Goal: Find specific page/section

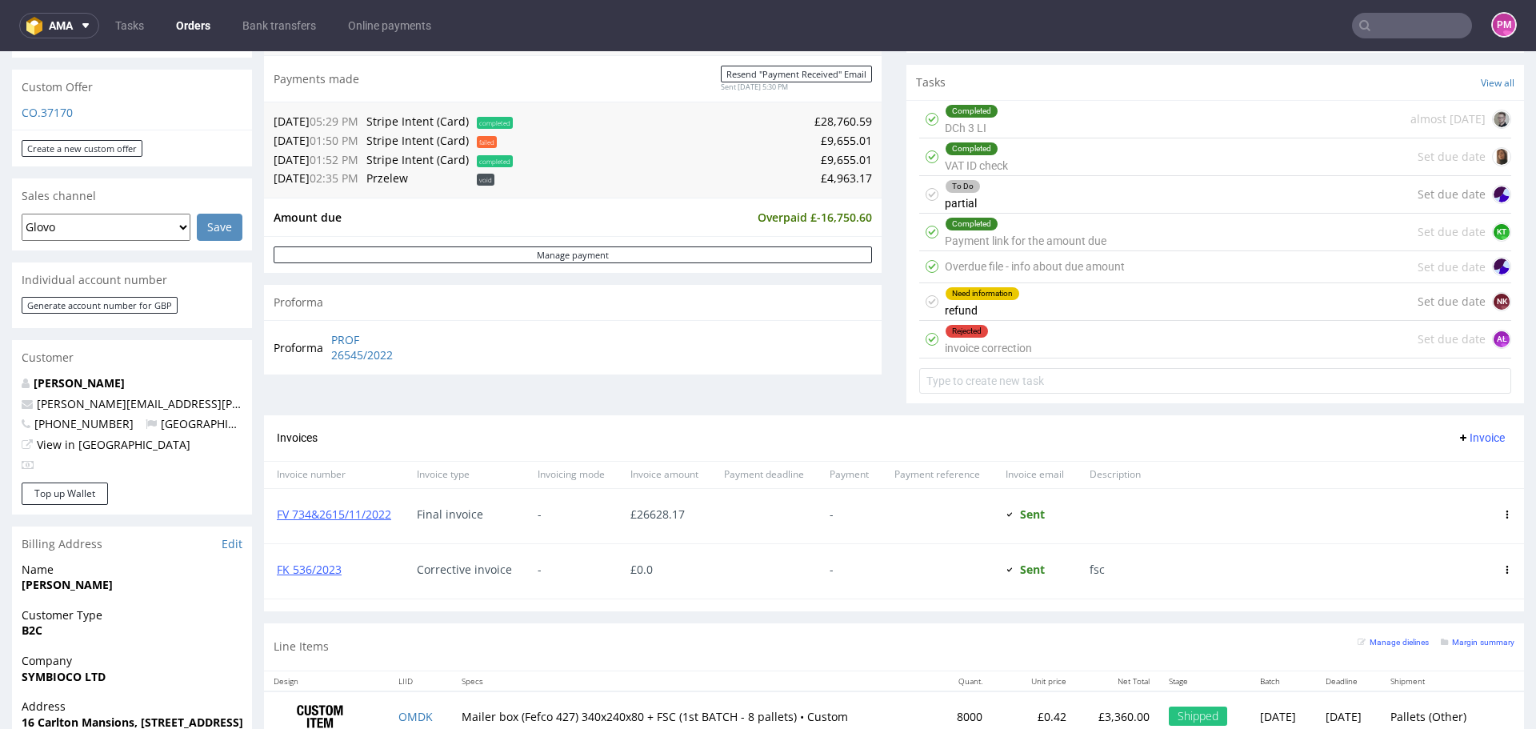
scroll to position [480, 0]
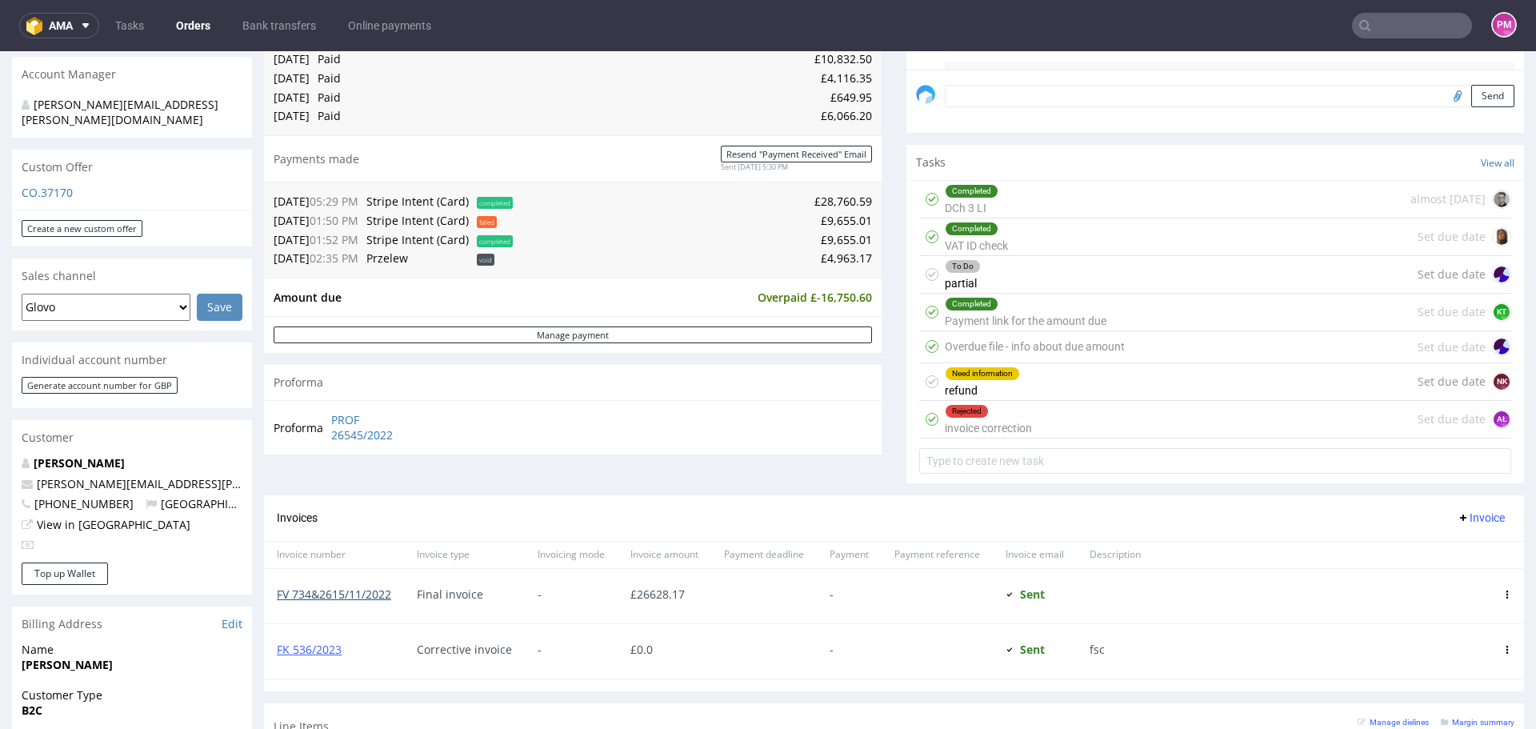
click at [365, 594] on link "FV 734&2615/11/2022" at bounding box center [334, 593] width 114 height 15
click at [1369, 20] on input "text" at bounding box center [1412, 26] width 120 height 26
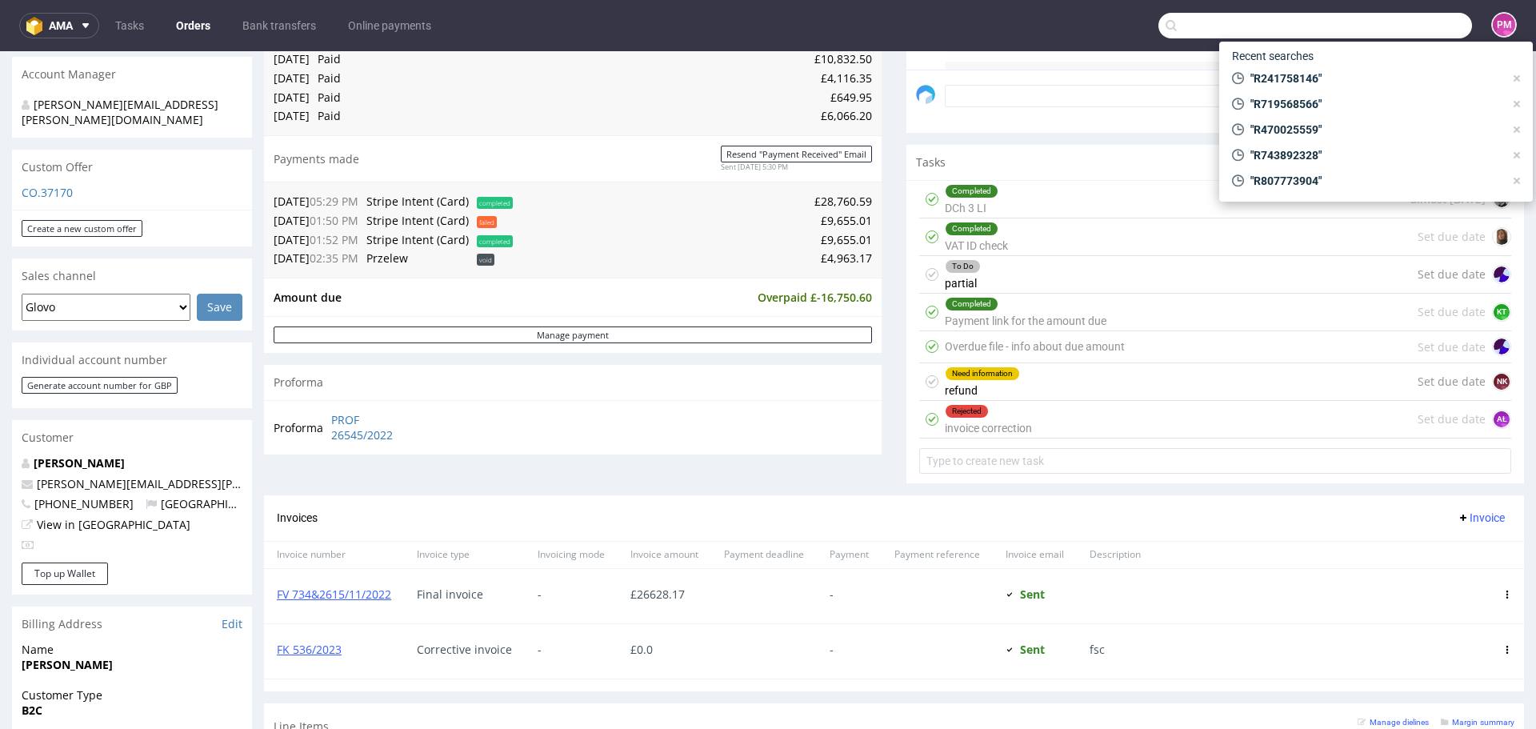
paste input "[PERSON_NAME][EMAIL_ADDRESS][PERSON_NAME][DOMAIN_NAME]"
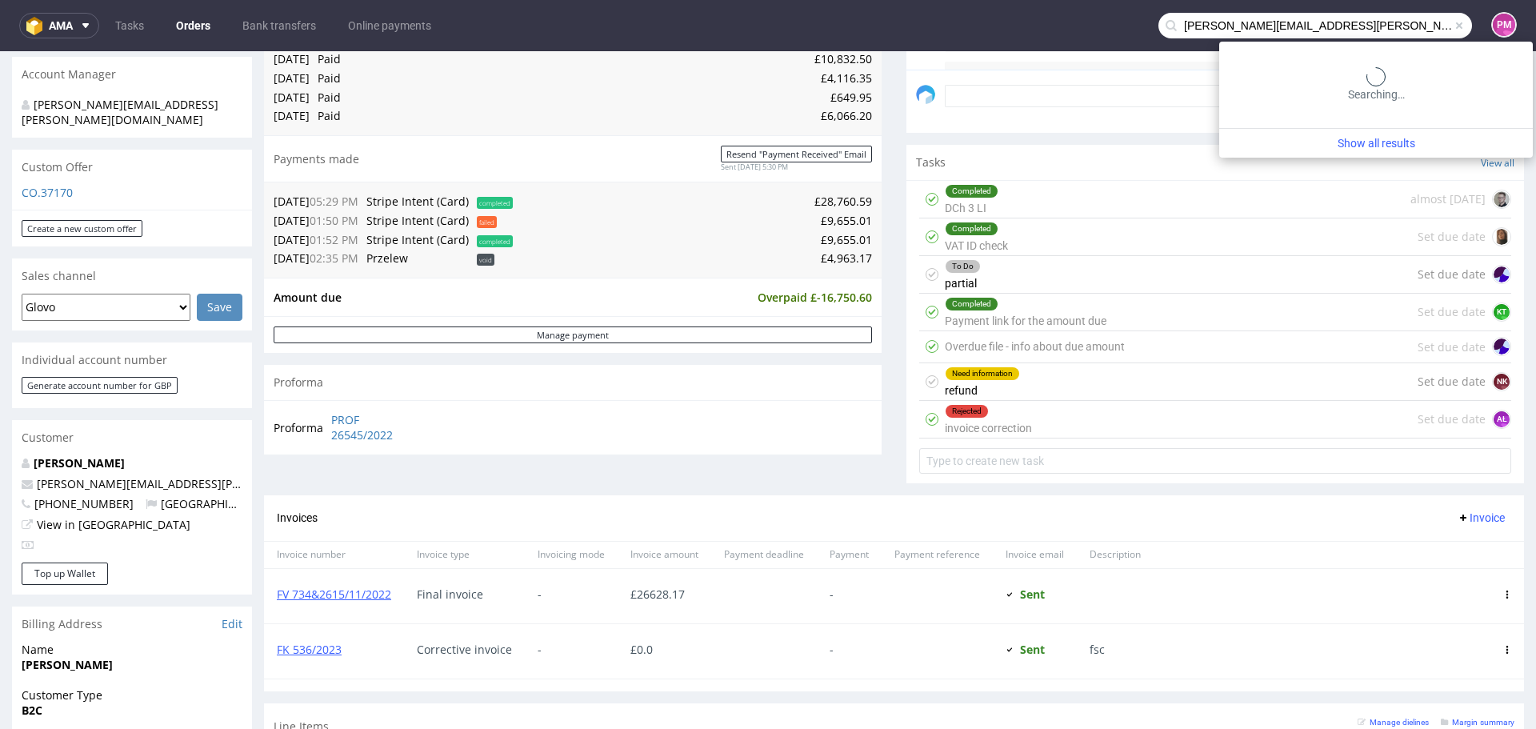
type input "[PERSON_NAME][EMAIL_ADDRESS][PERSON_NAME][DOMAIN_NAME]"
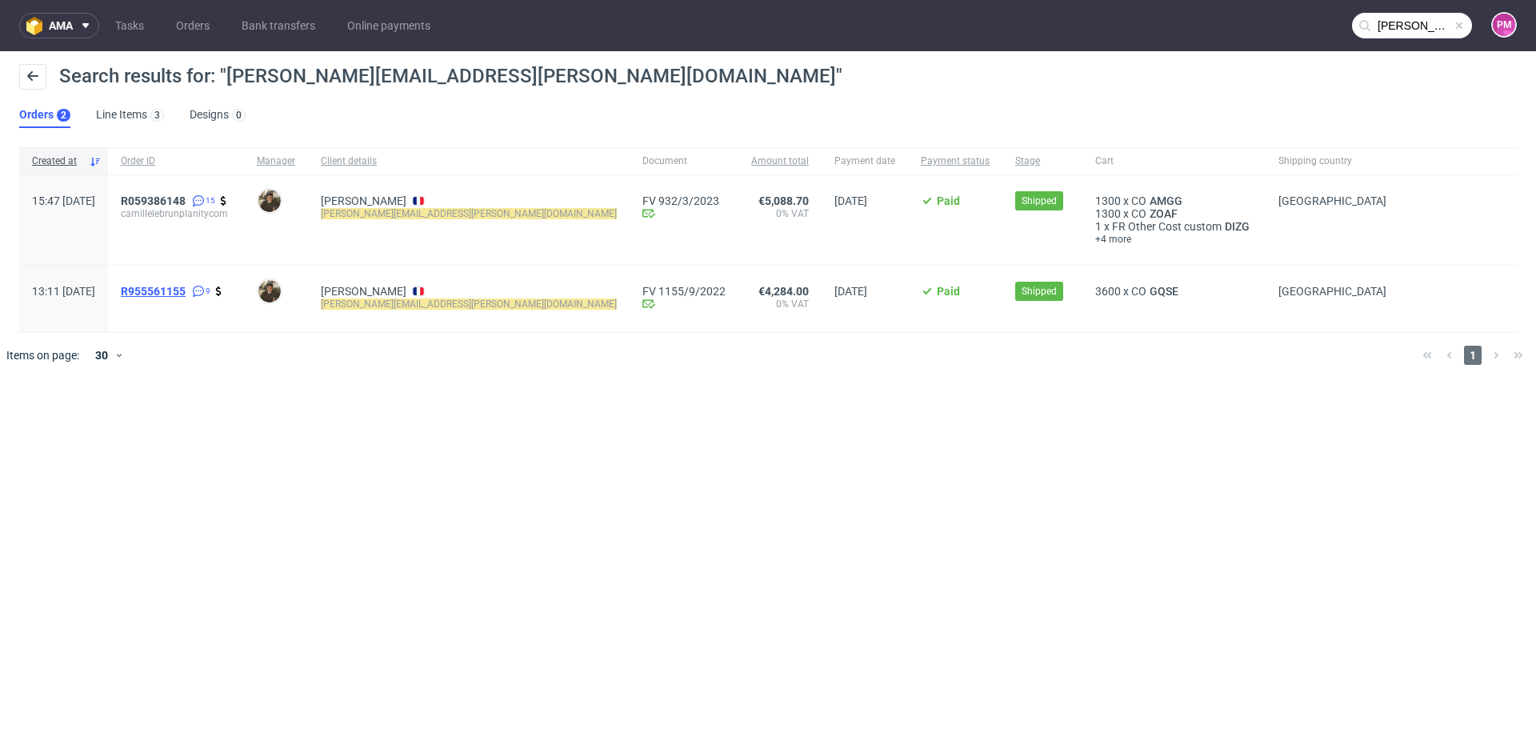
click at [186, 290] on span "R955561155" at bounding box center [153, 291] width 65 height 13
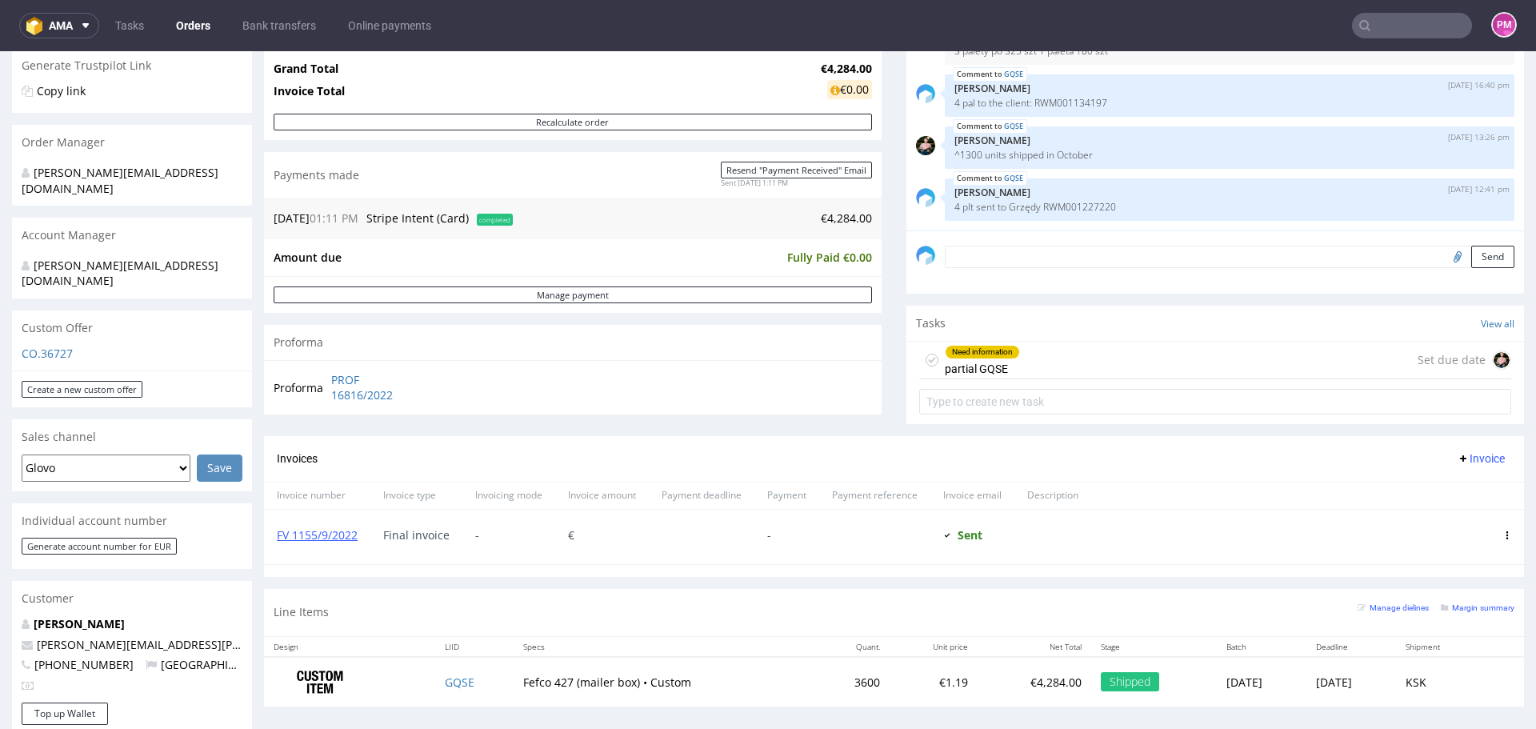
scroll to position [320, 0]
click at [312, 529] on link "FV 1155/9/2022" at bounding box center [317, 533] width 81 height 15
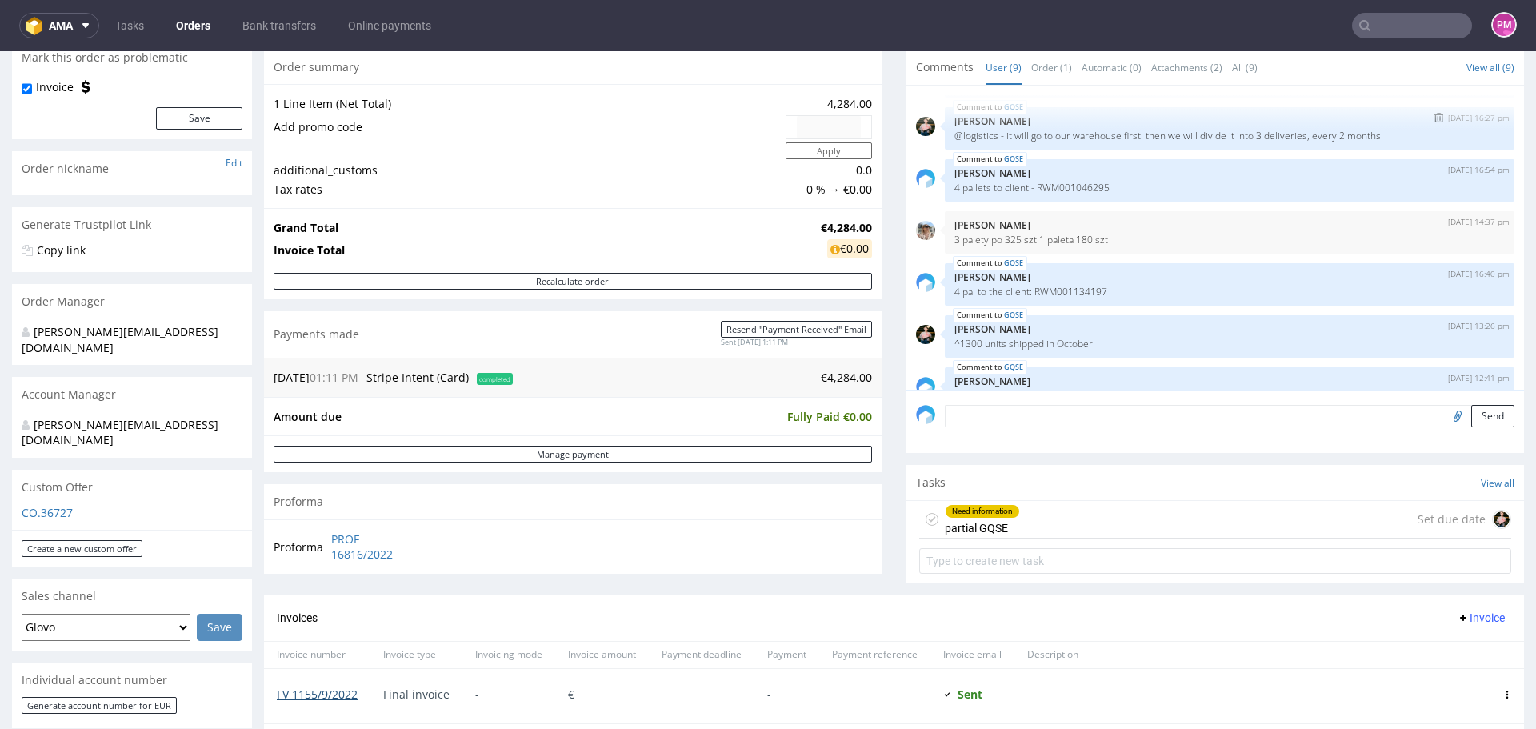
scroll to position [190, 0]
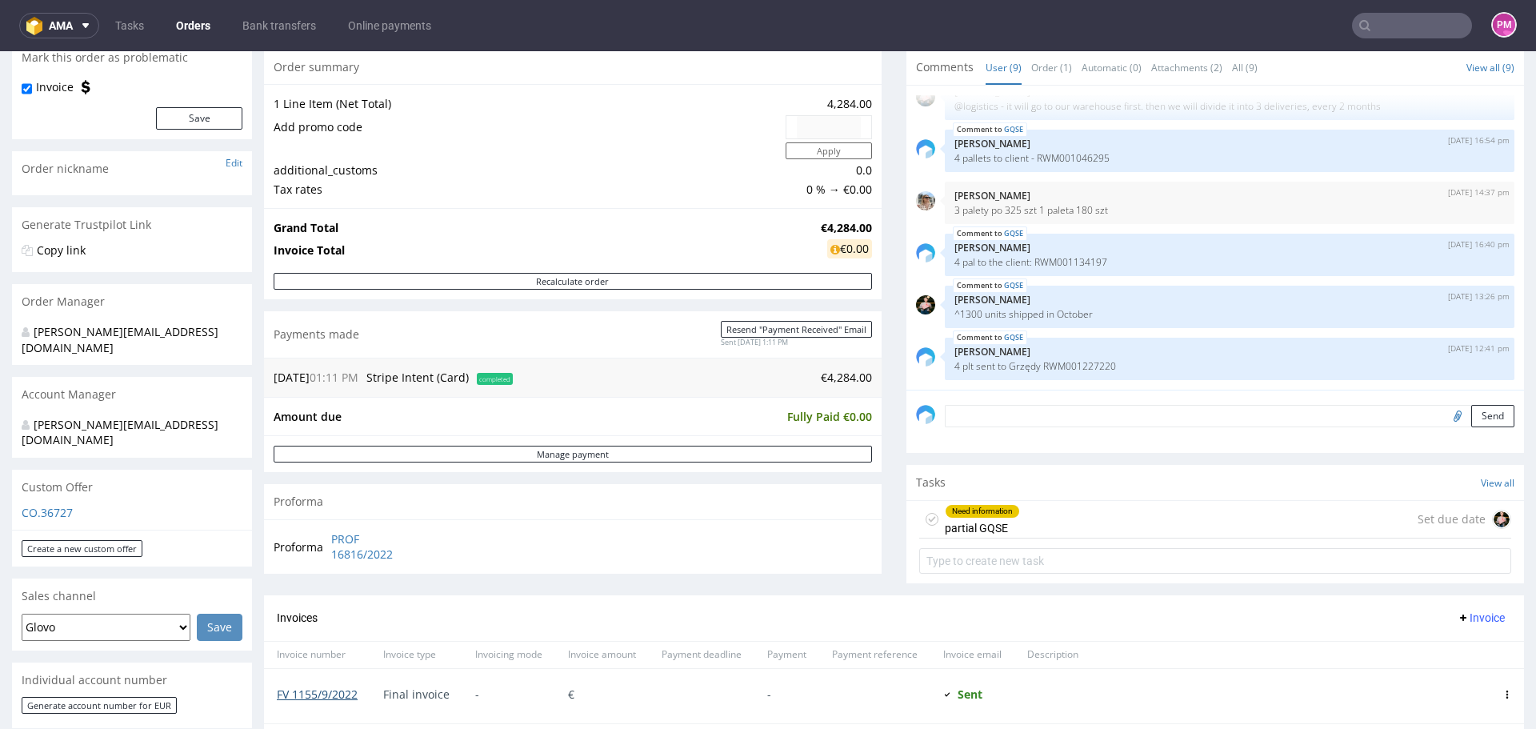
type input "[PERSON_NAME][EMAIL_ADDRESS][PERSON_NAME][DOMAIN_NAME]"
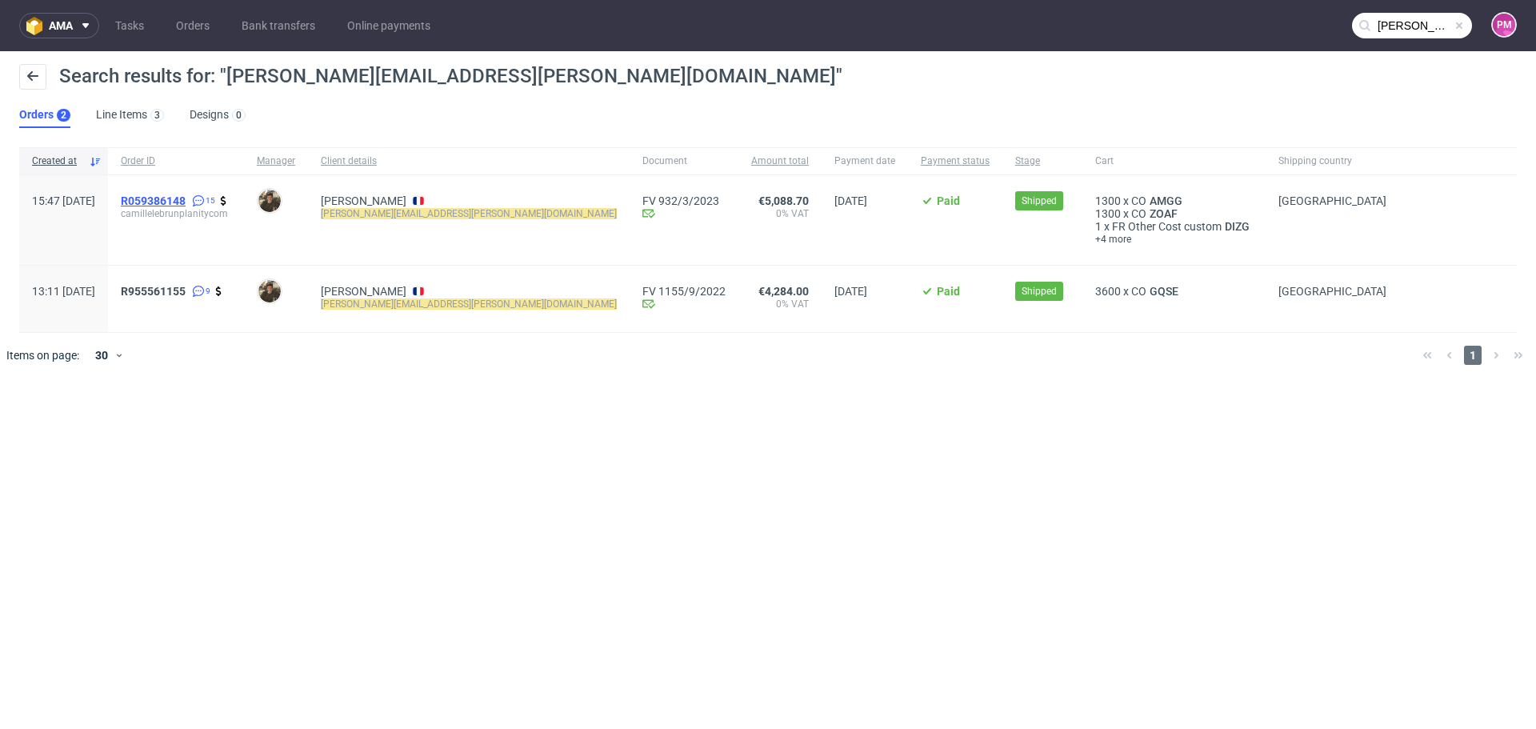
click at [186, 198] on span "R059386148" at bounding box center [153, 200] width 65 height 13
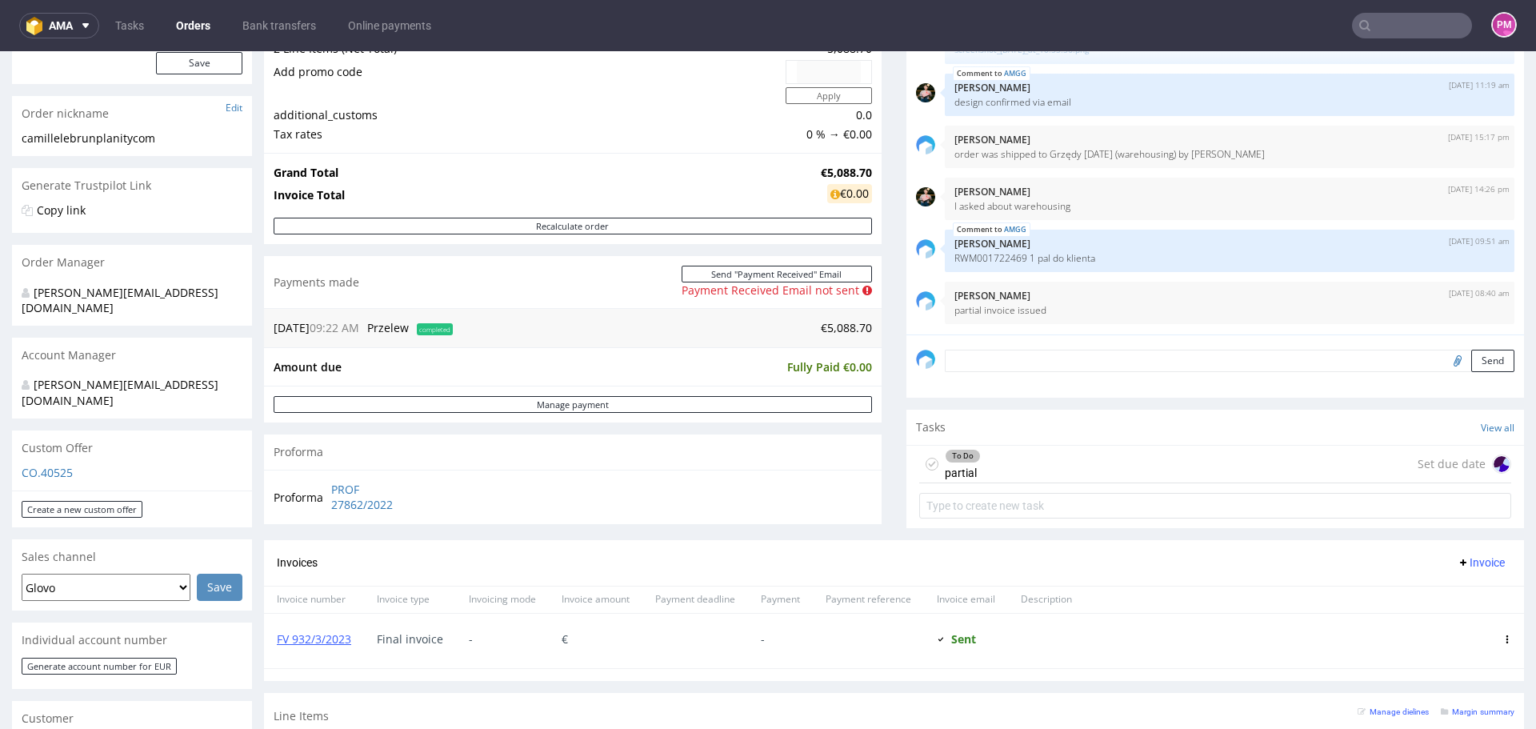
scroll to position [240, 0]
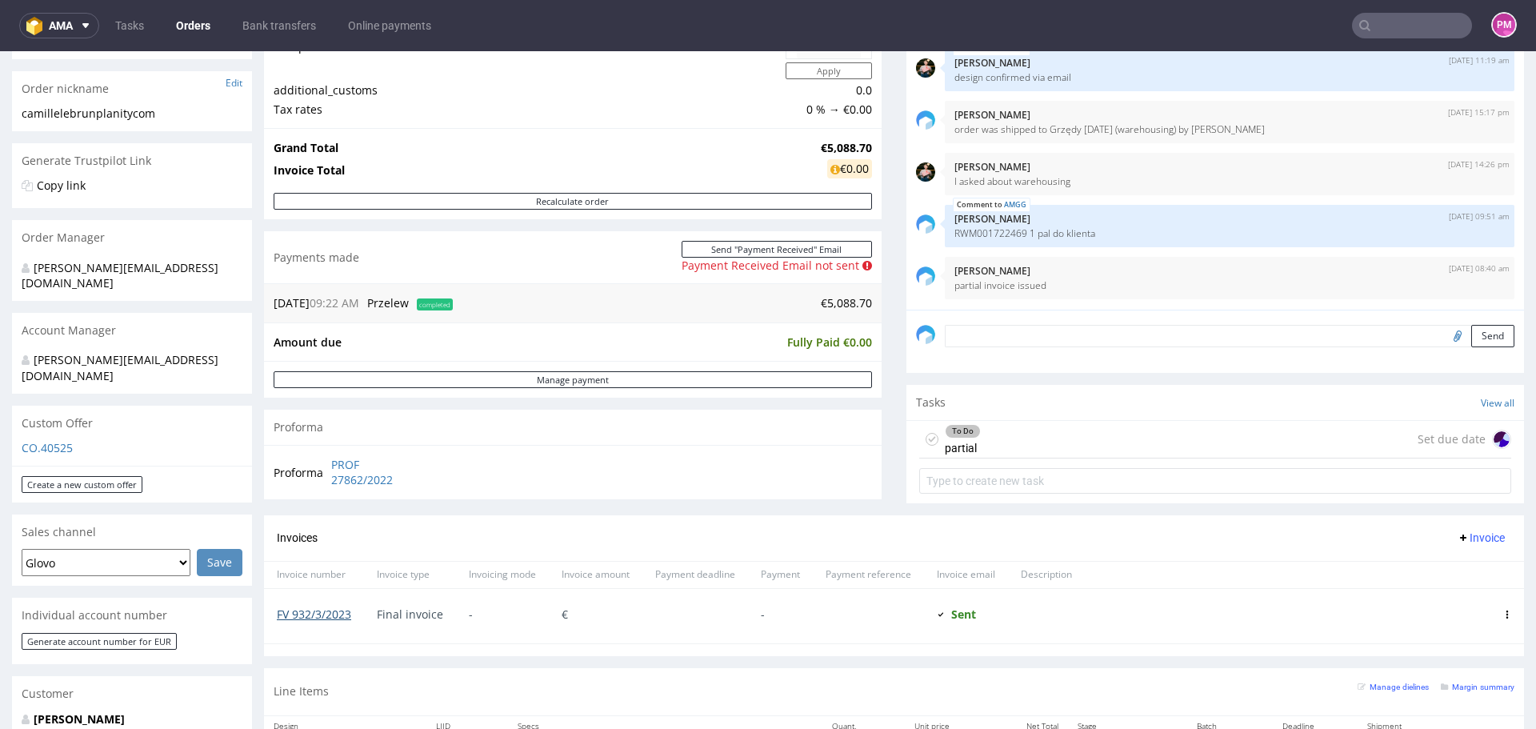
click at [295, 611] on link "FV 932/3/2023" at bounding box center [314, 613] width 74 height 15
click at [1387, 24] on input "text" at bounding box center [1412, 26] width 120 height 26
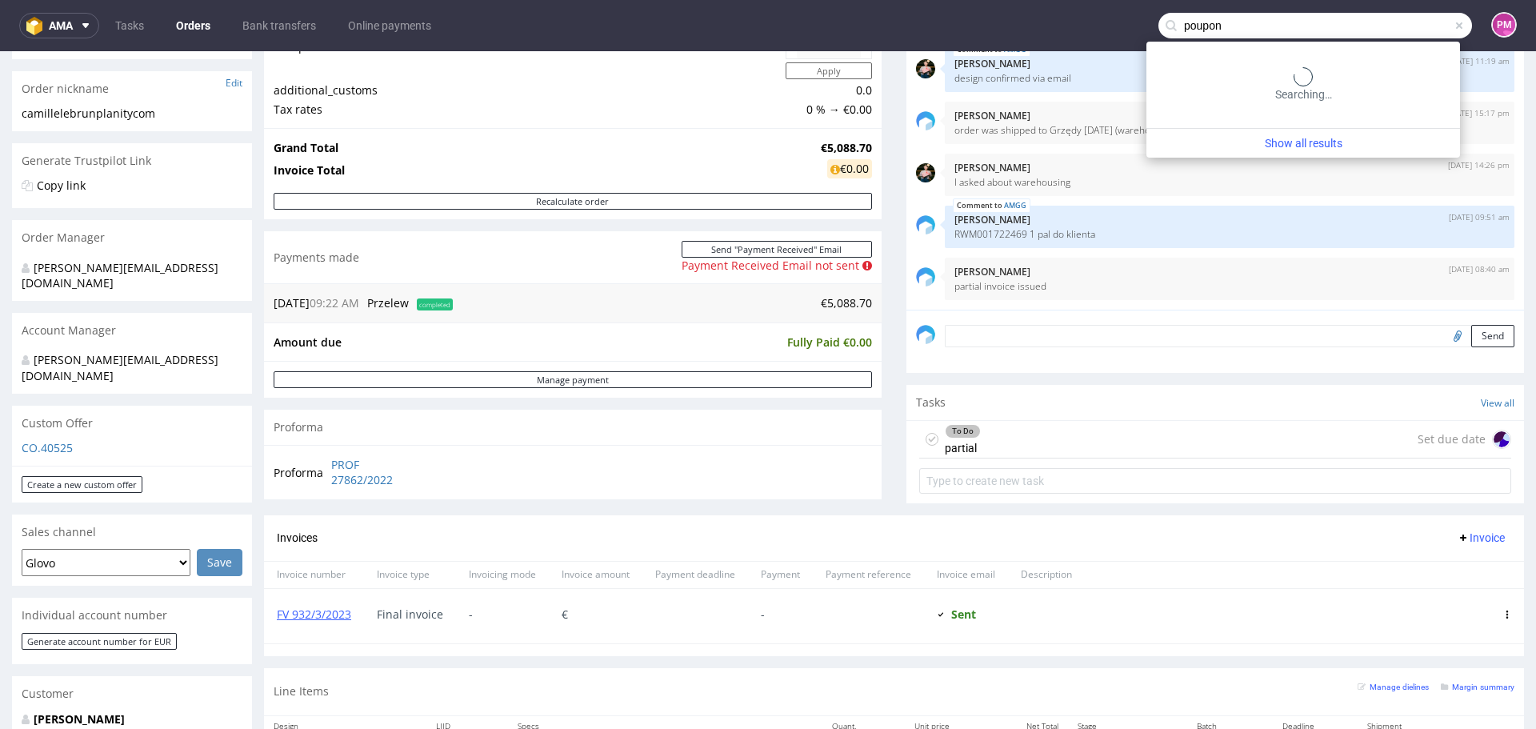
type input "poupon"
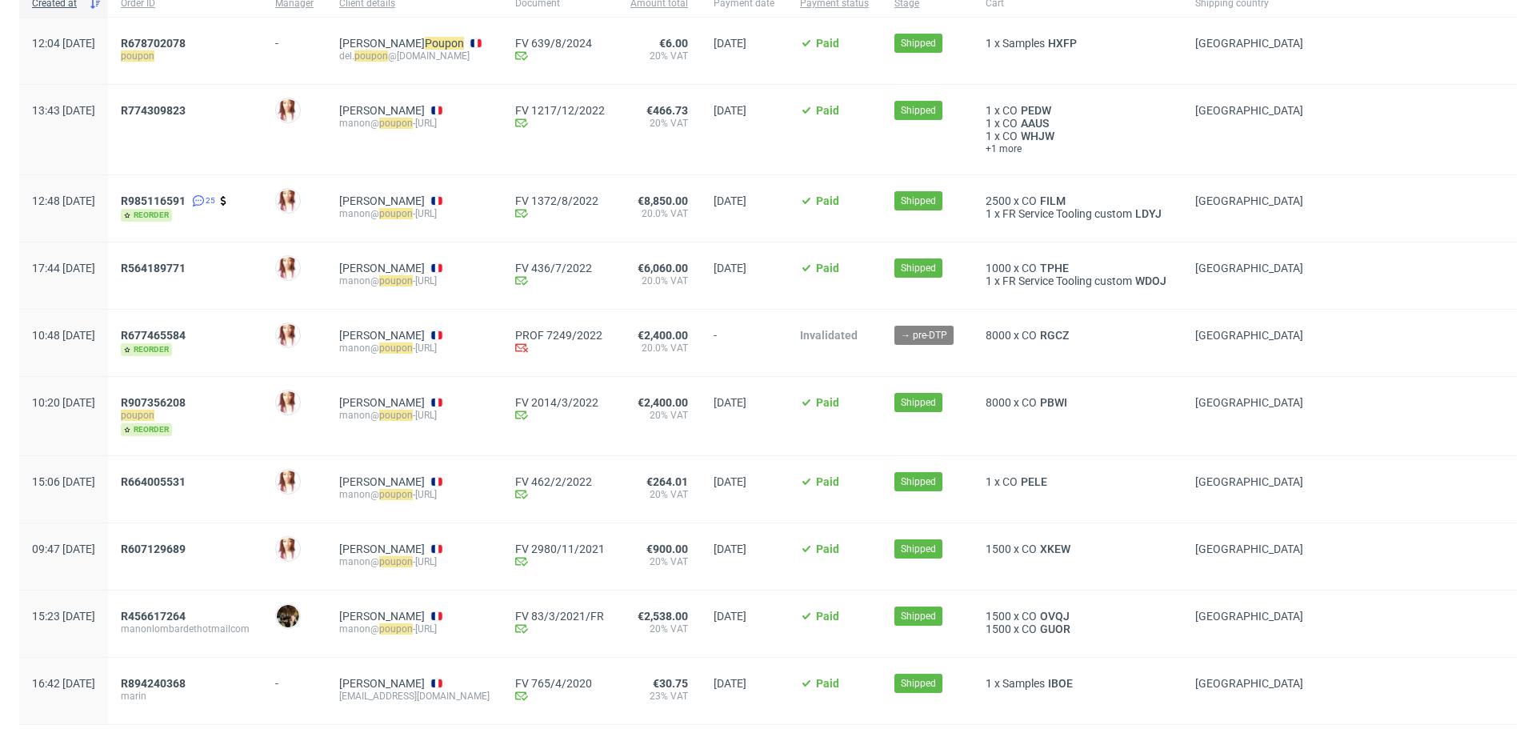
scroll to position [130, 0]
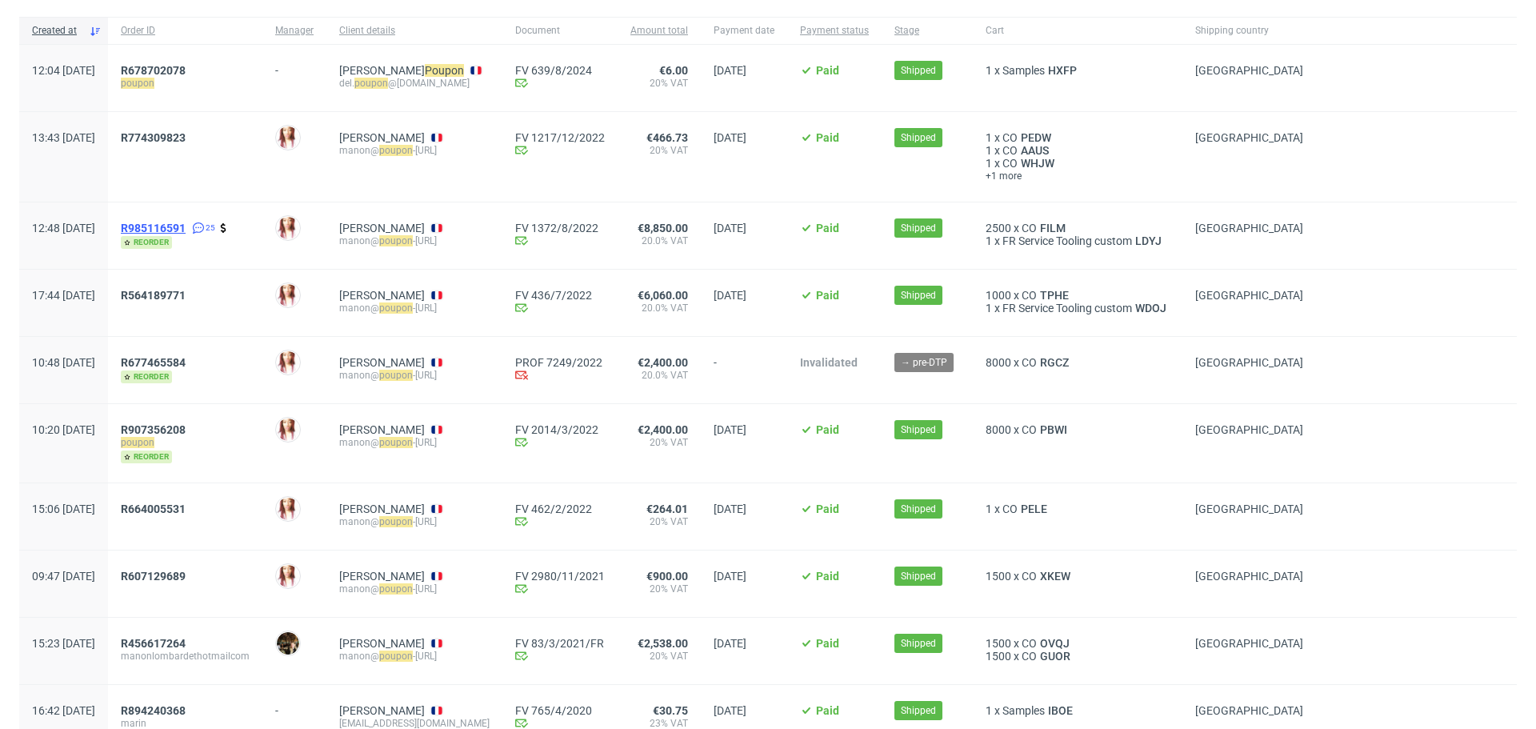
click at [186, 226] on span "R985116591" at bounding box center [153, 228] width 65 height 13
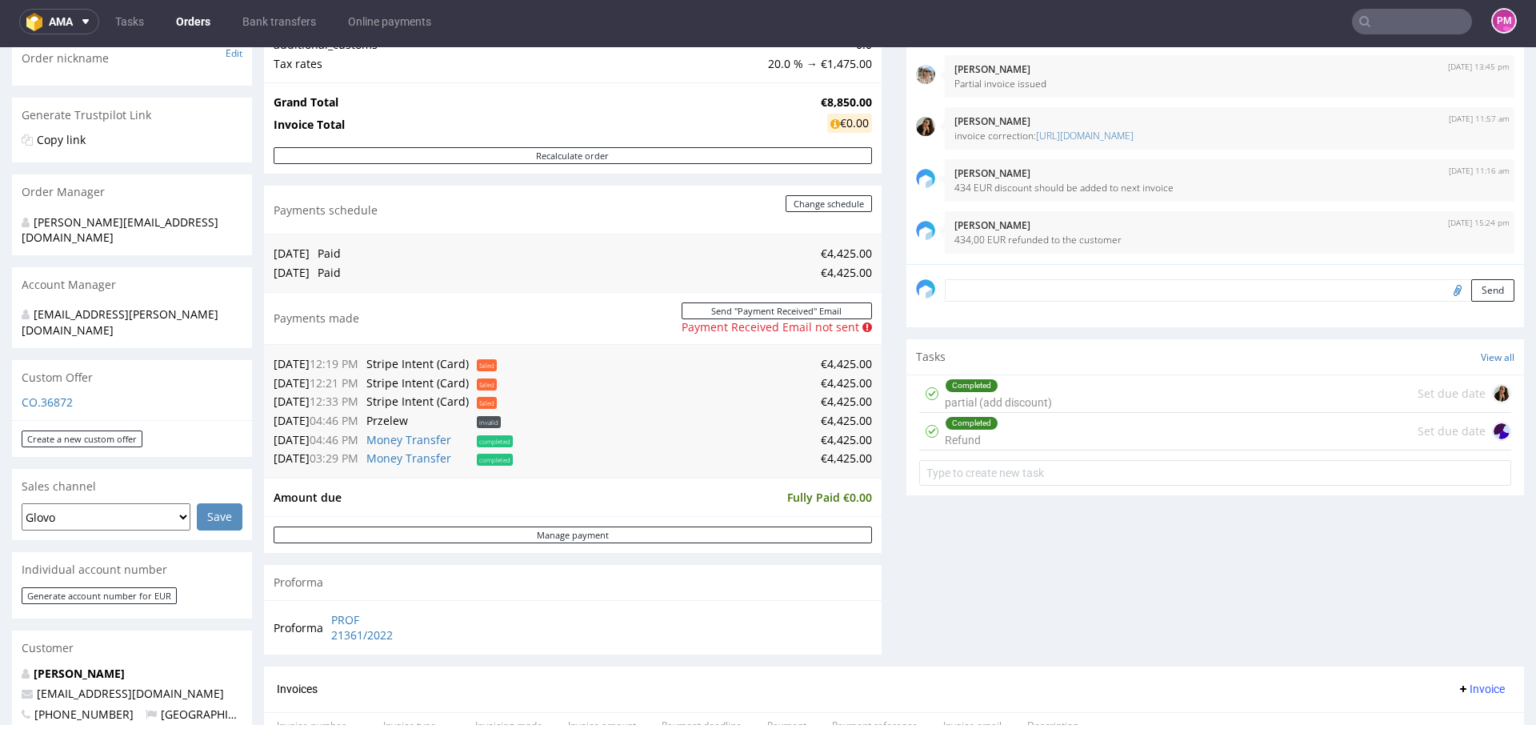
scroll to position [560, 0]
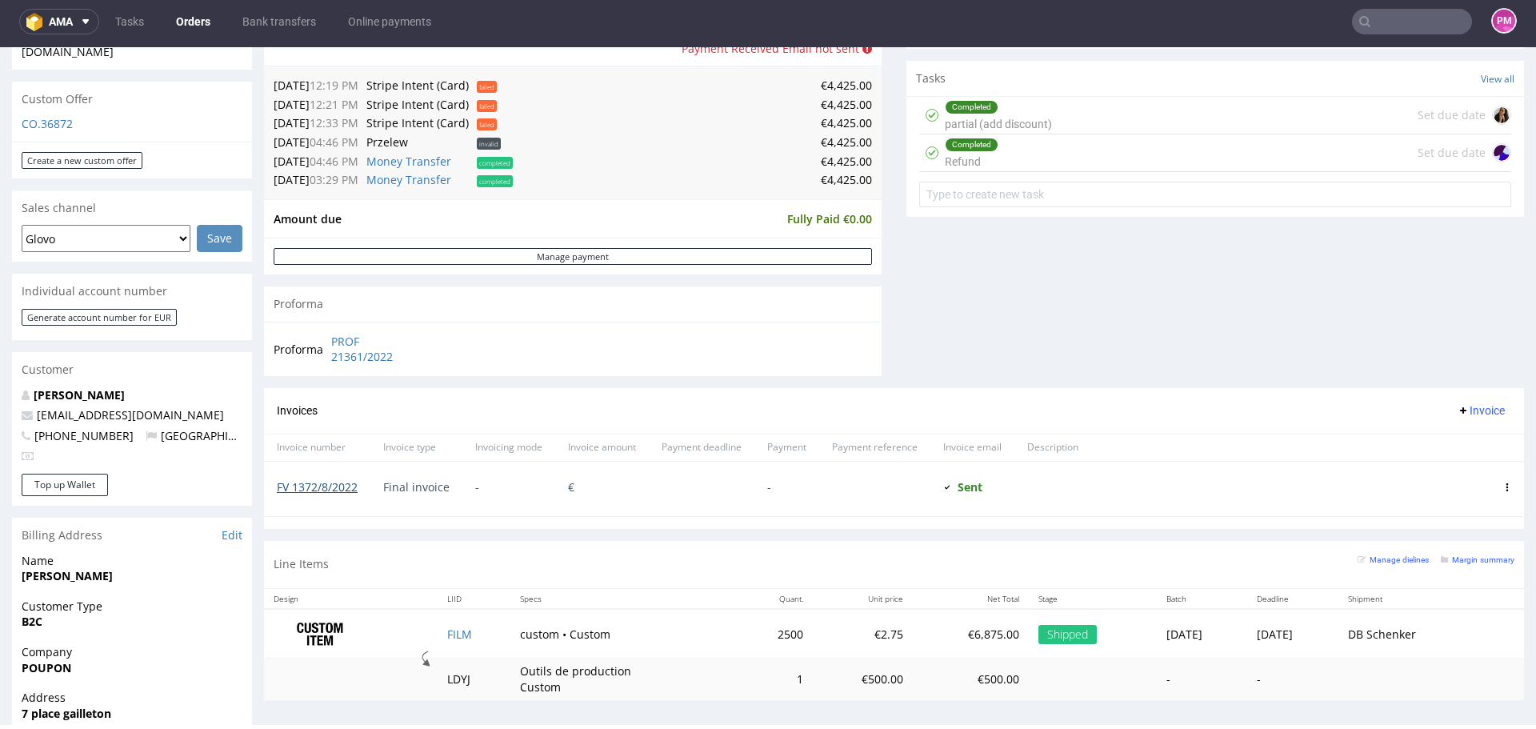
click at [331, 489] on link "FV 1372/8/2022" at bounding box center [317, 486] width 81 height 15
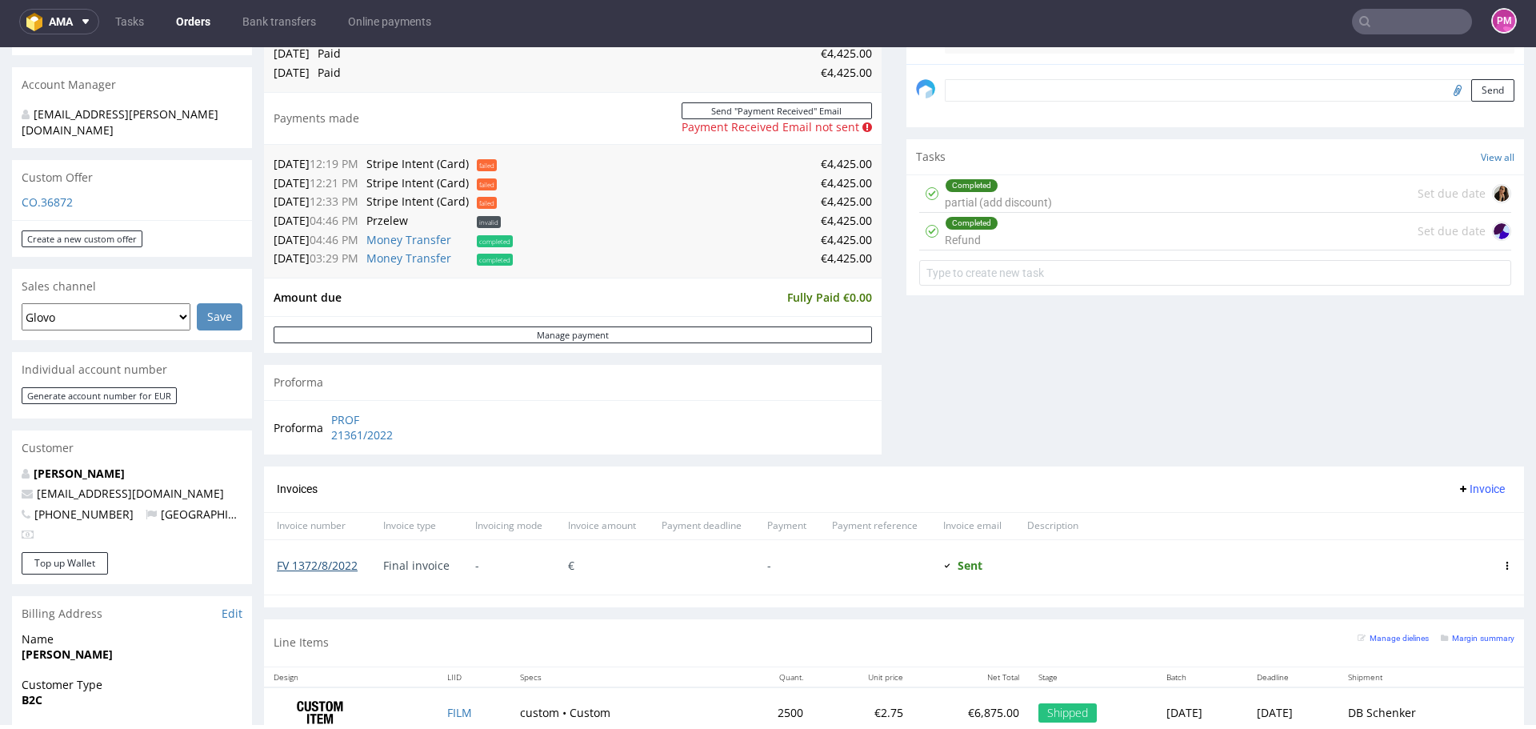
scroll to position [480, 0]
type input "poupon"
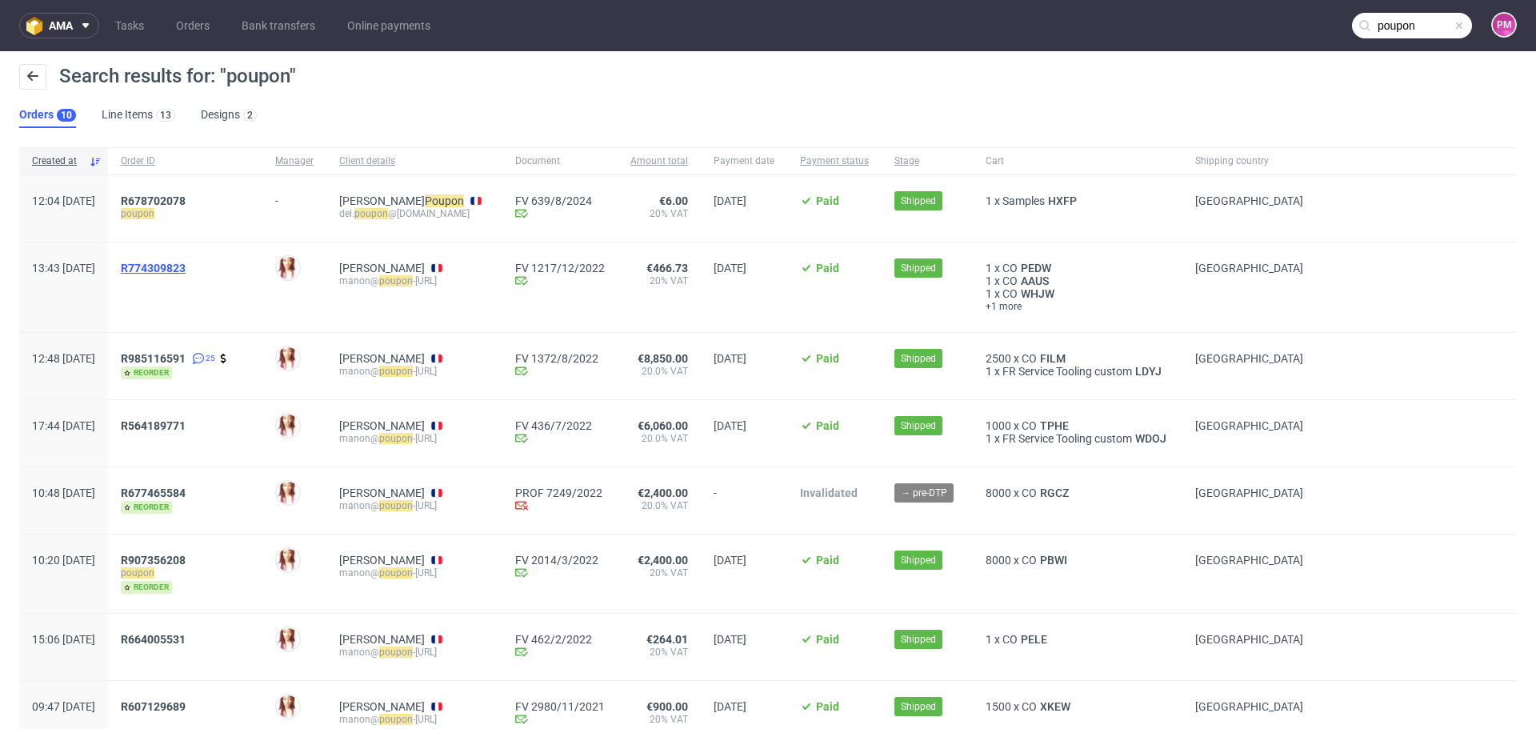
click at [186, 265] on span "R774309823" at bounding box center [153, 268] width 65 height 13
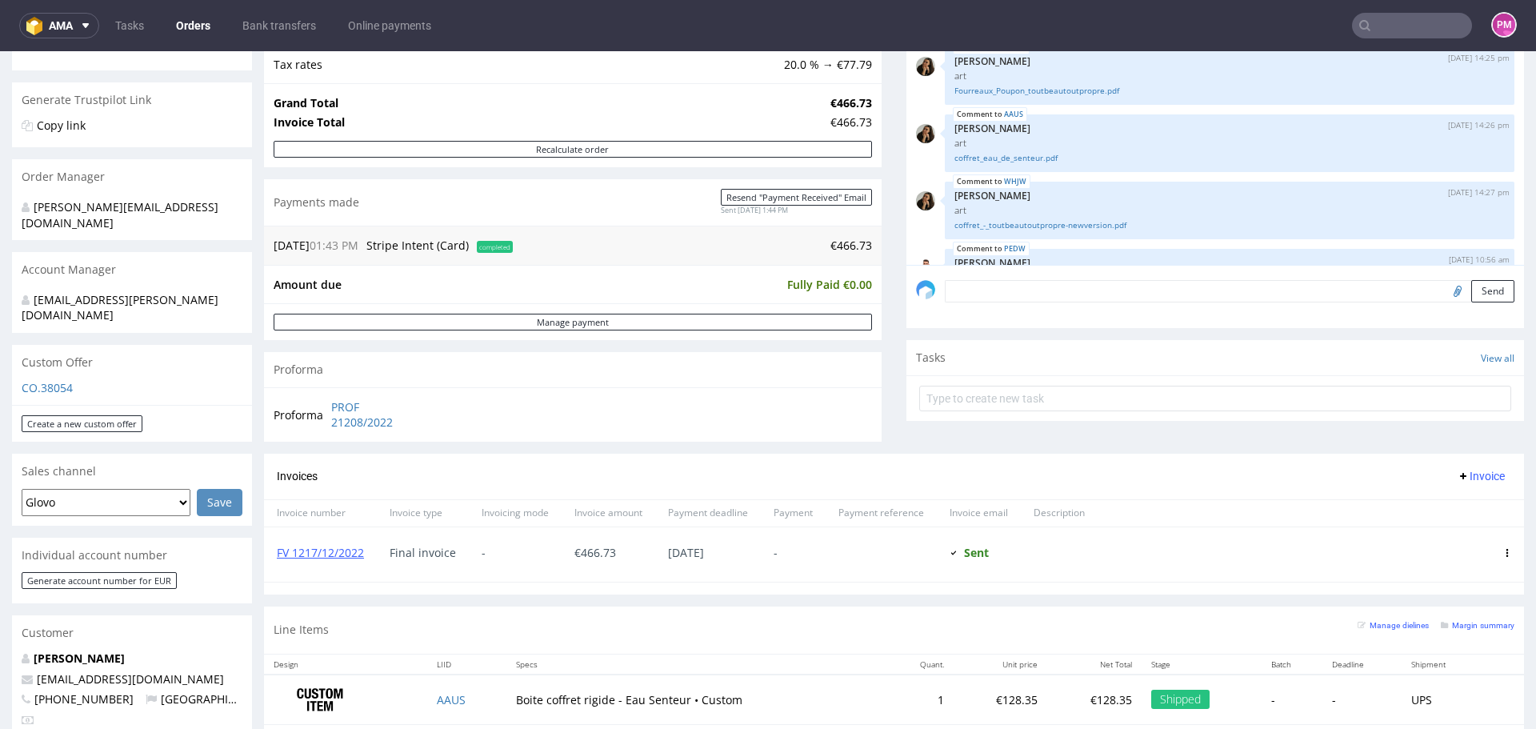
scroll to position [320, 0]
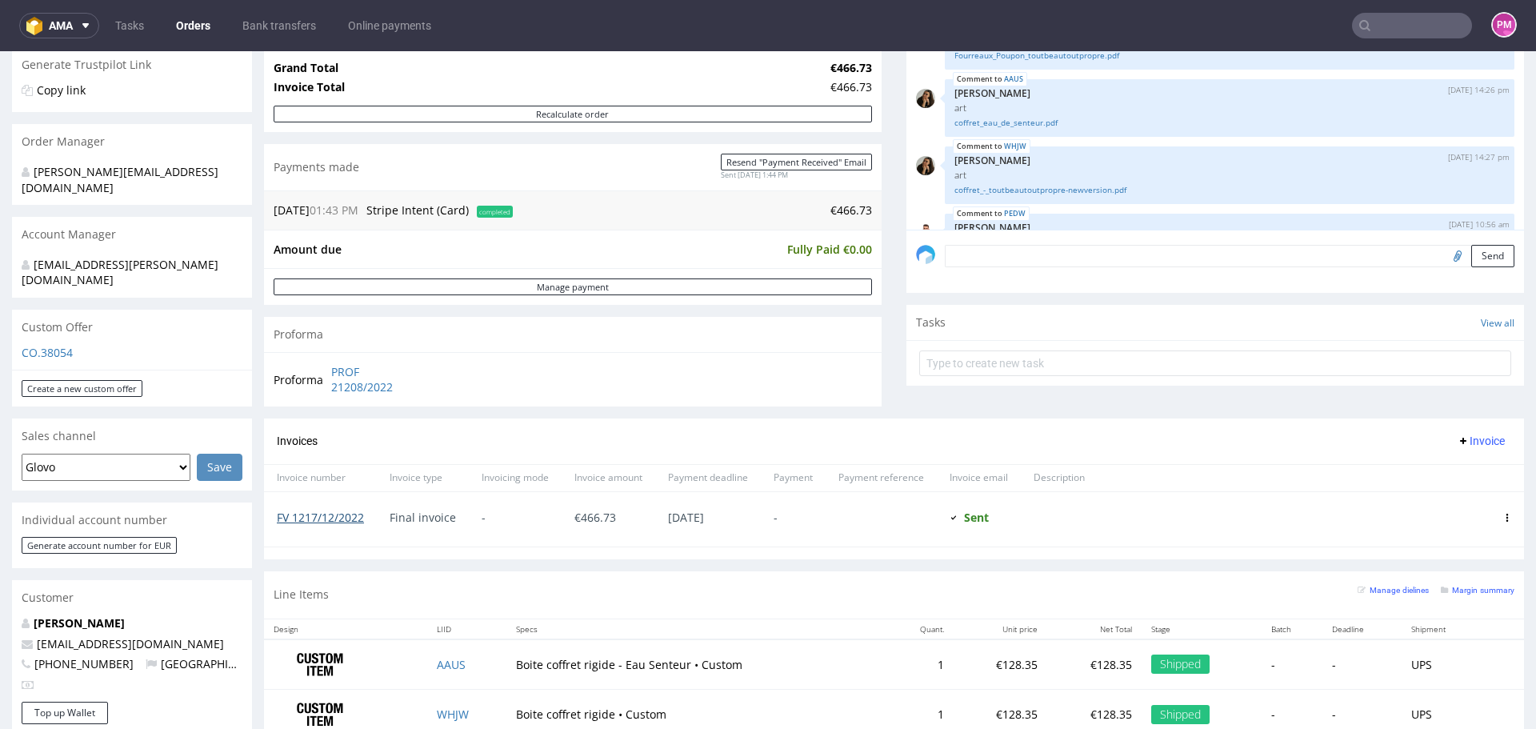
click at [333, 518] on link "FV 1217/12/2022" at bounding box center [320, 516] width 87 height 15
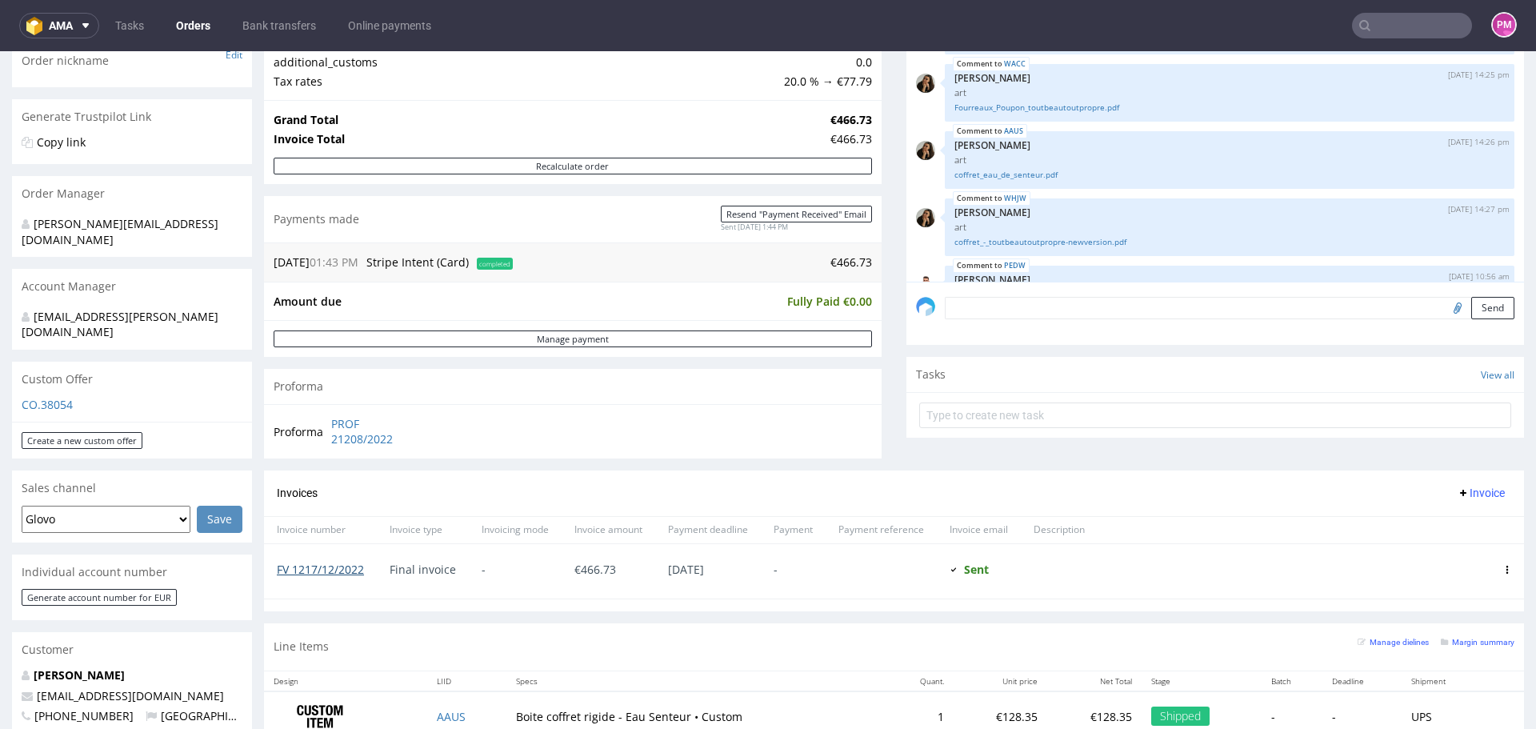
scroll to position [240, 0]
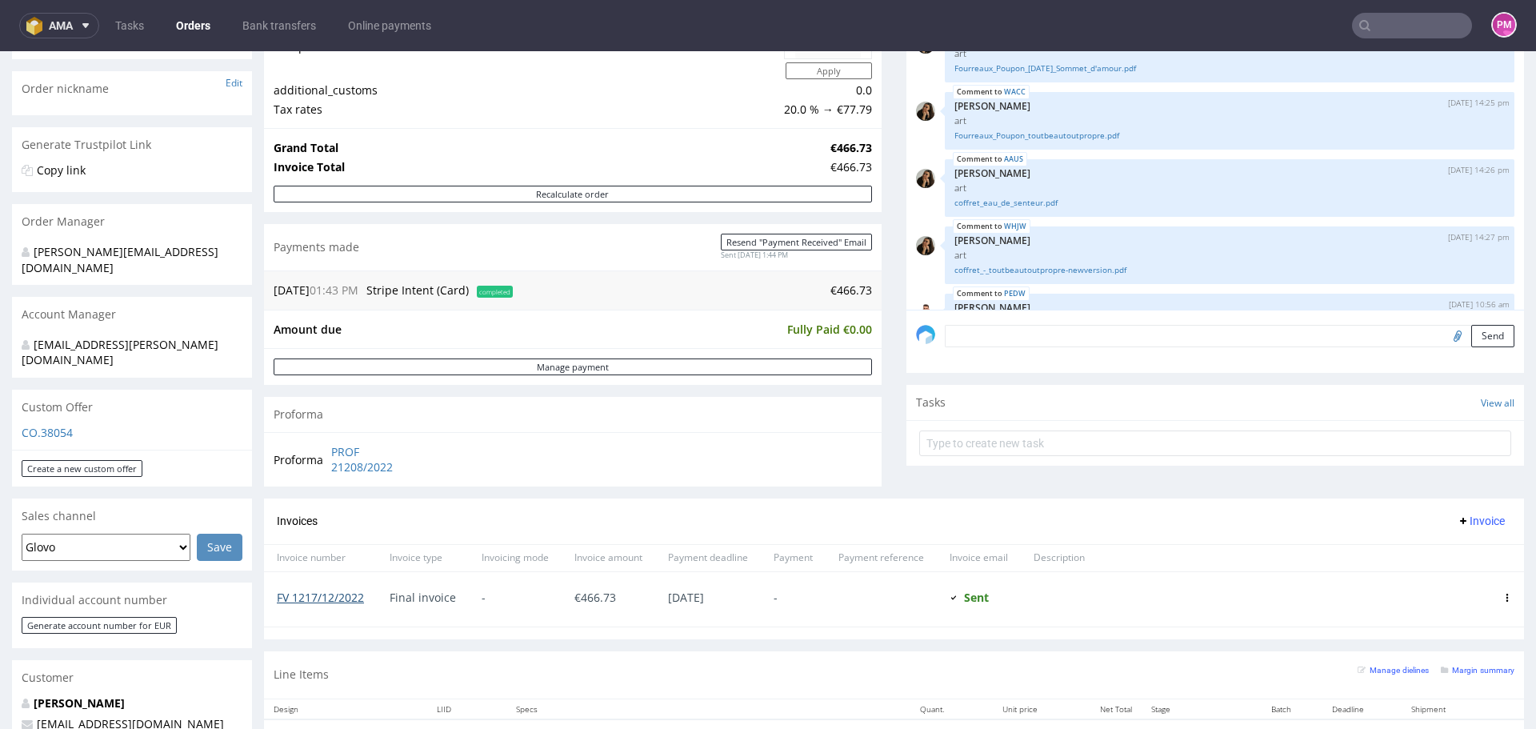
type input "poupon"
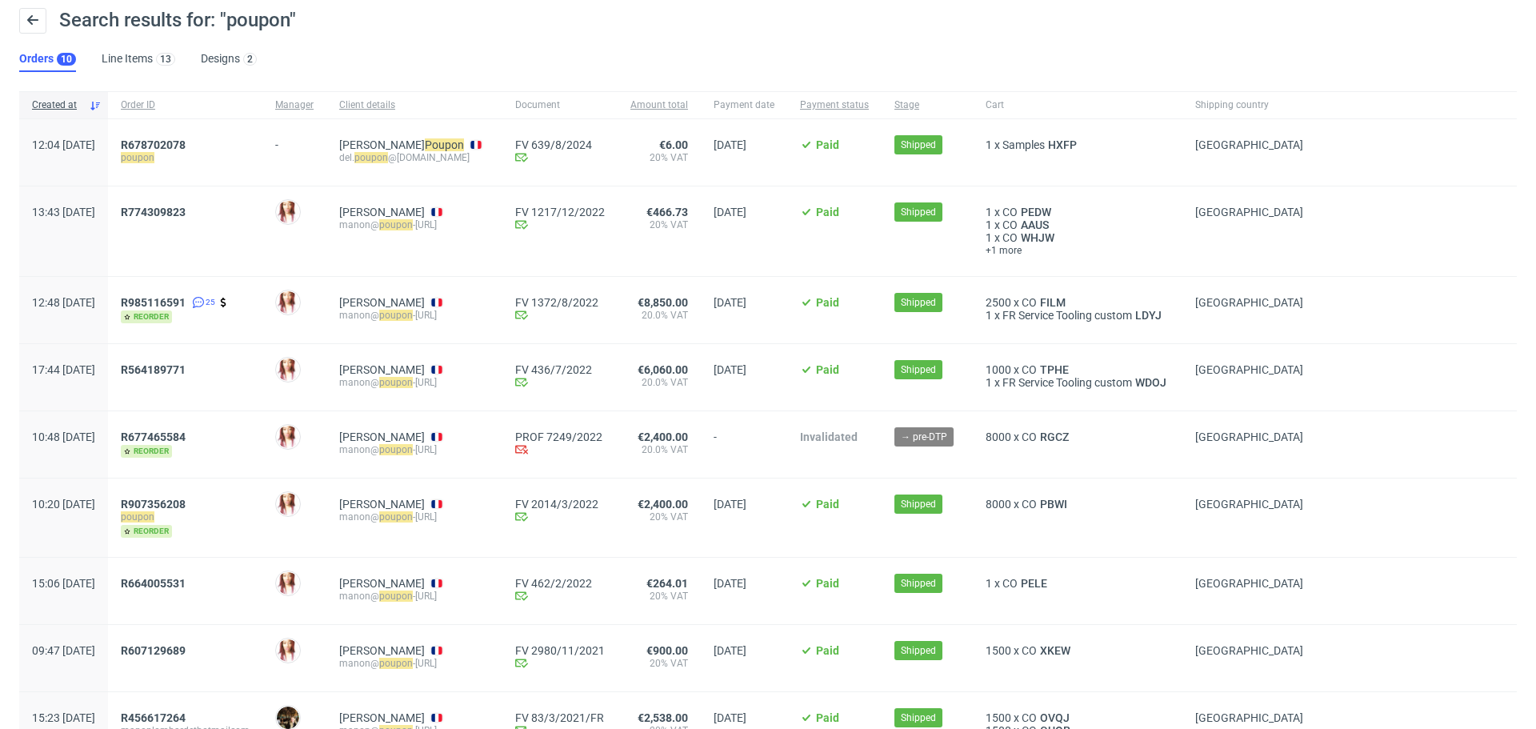
scroll to position [80, 0]
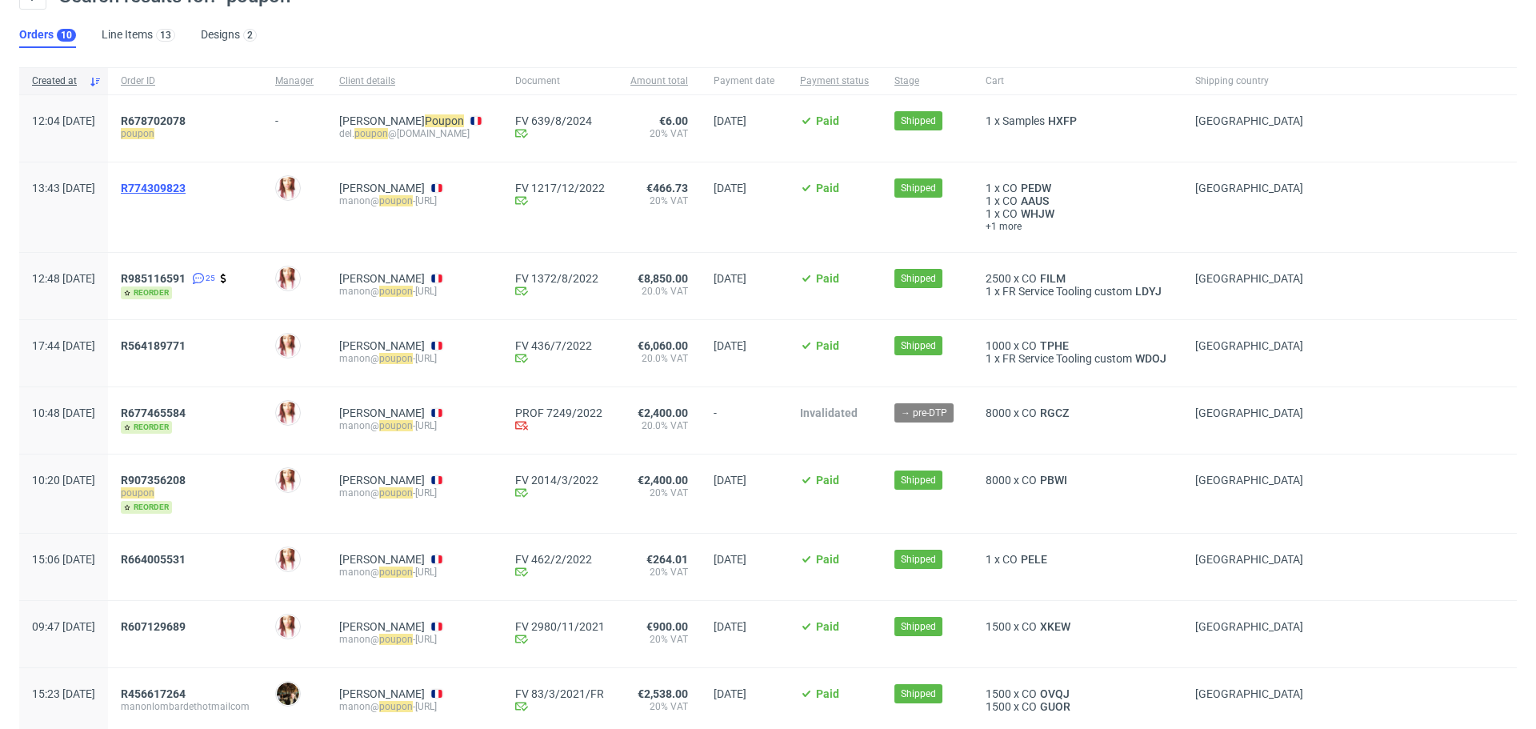
click at [186, 189] on span "R774309823" at bounding box center [153, 188] width 65 height 13
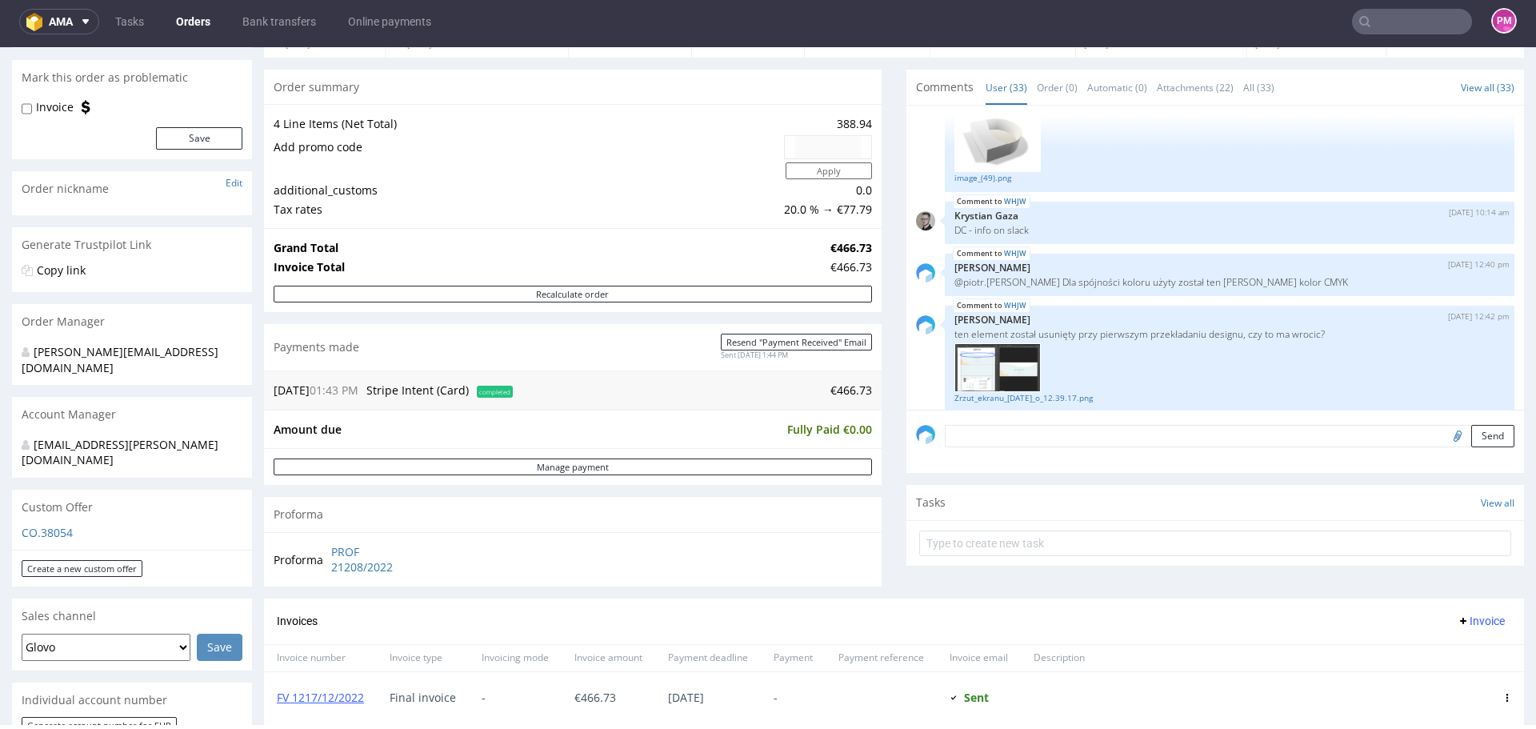
scroll to position [240, 0]
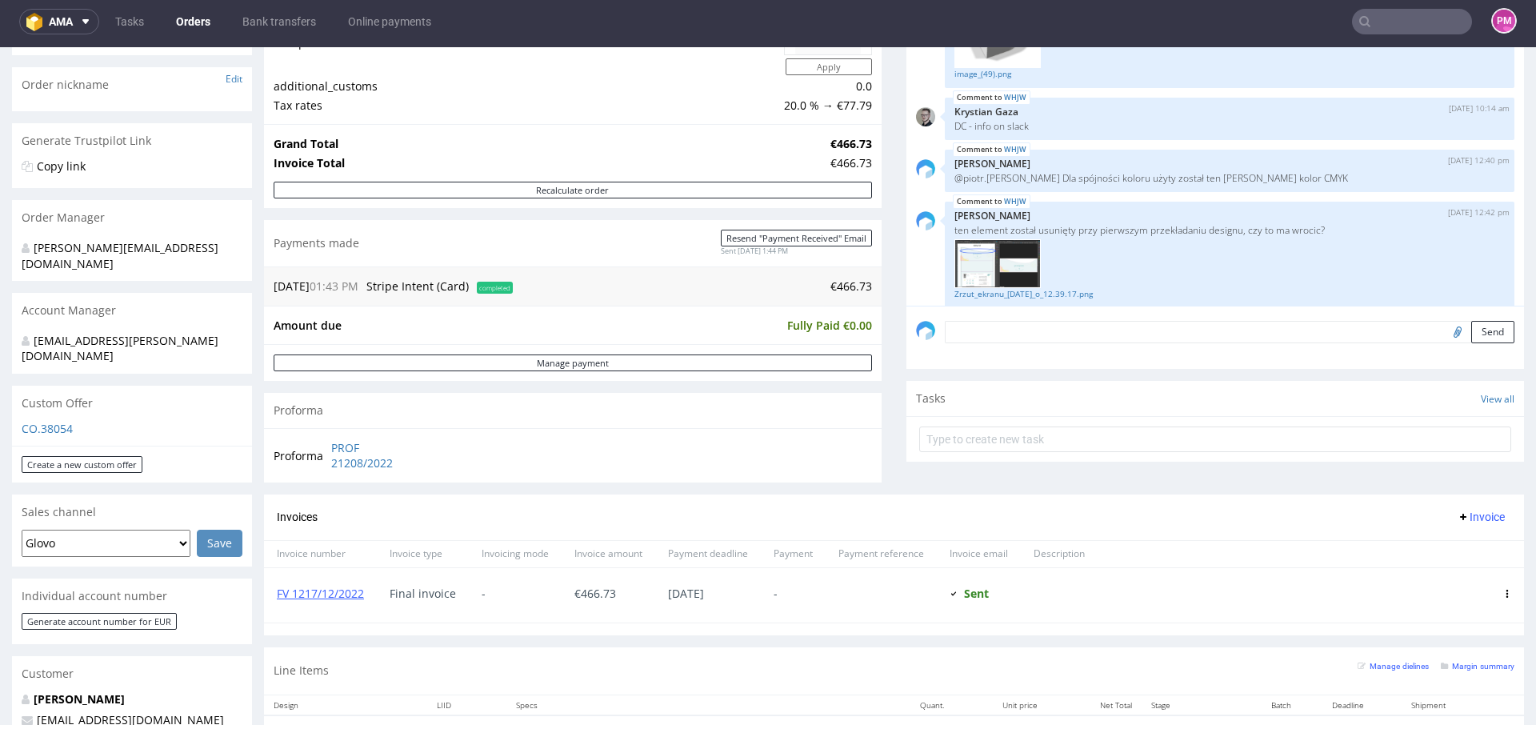
click at [413, 286] on span "Stripe Intent (Card)" at bounding box center [417, 285] width 102 height 15
click at [283, 287] on td "[DATE] 01:43 PM" at bounding box center [318, 286] width 89 height 19
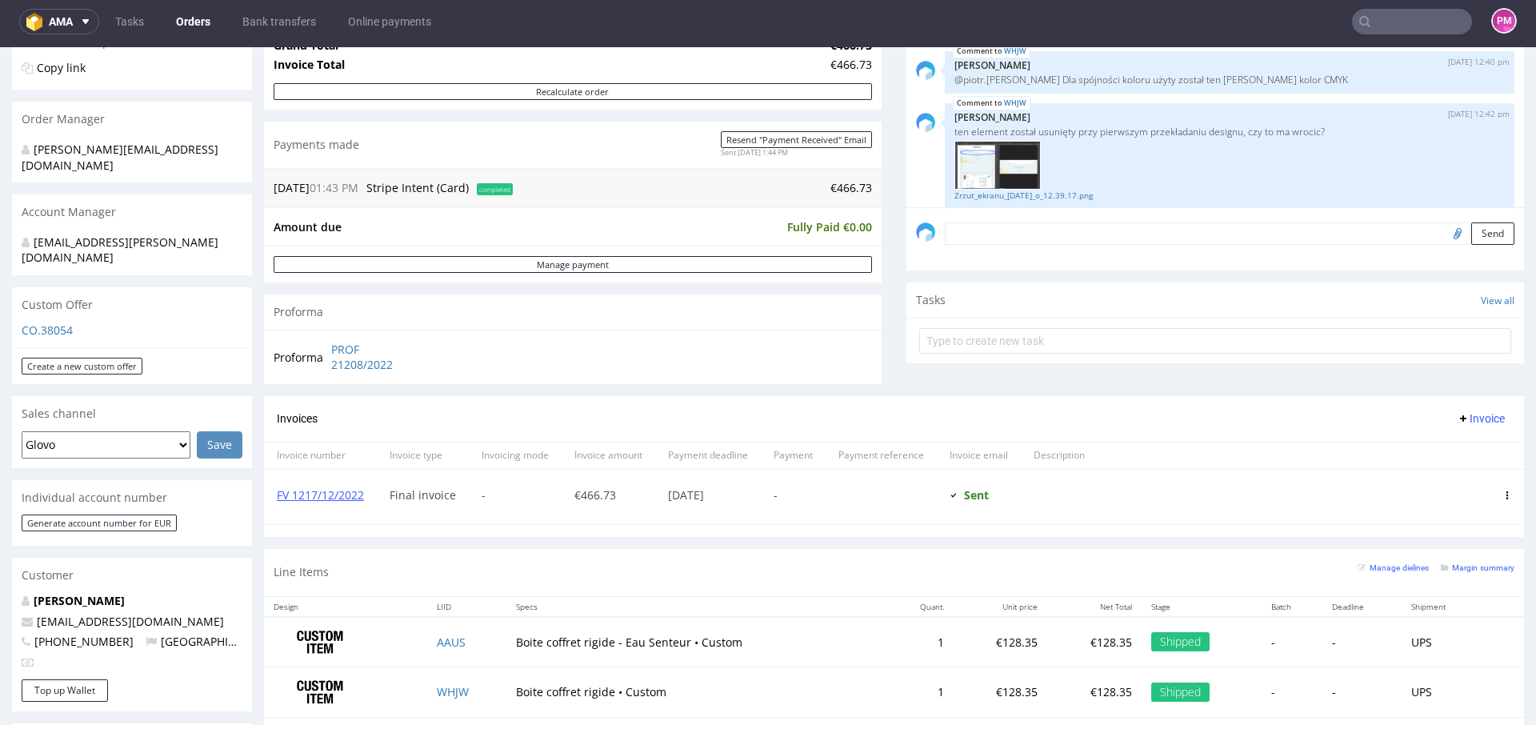
scroll to position [400, 0]
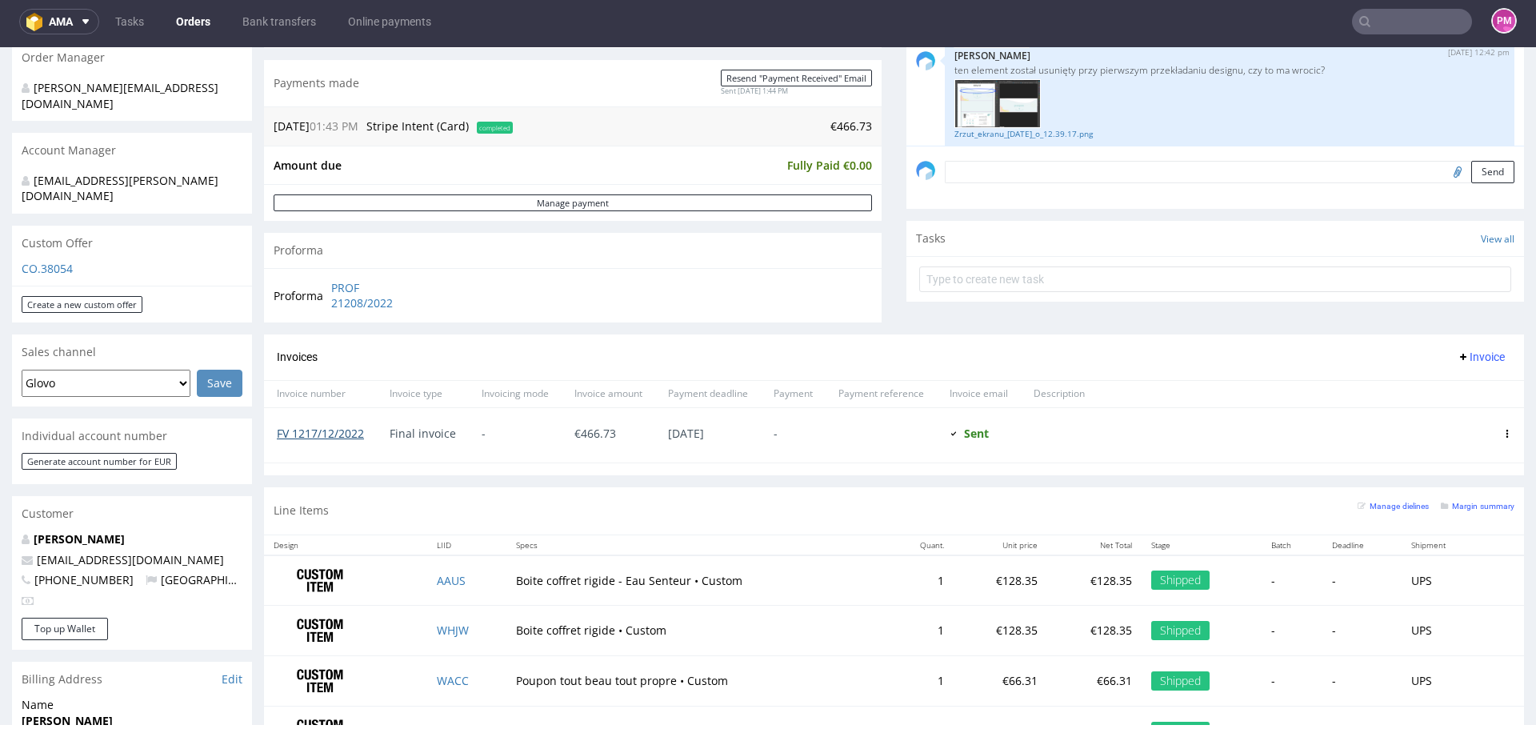
click at [323, 435] on link "FV 1217/12/2022" at bounding box center [320, 432] width 87 height 15
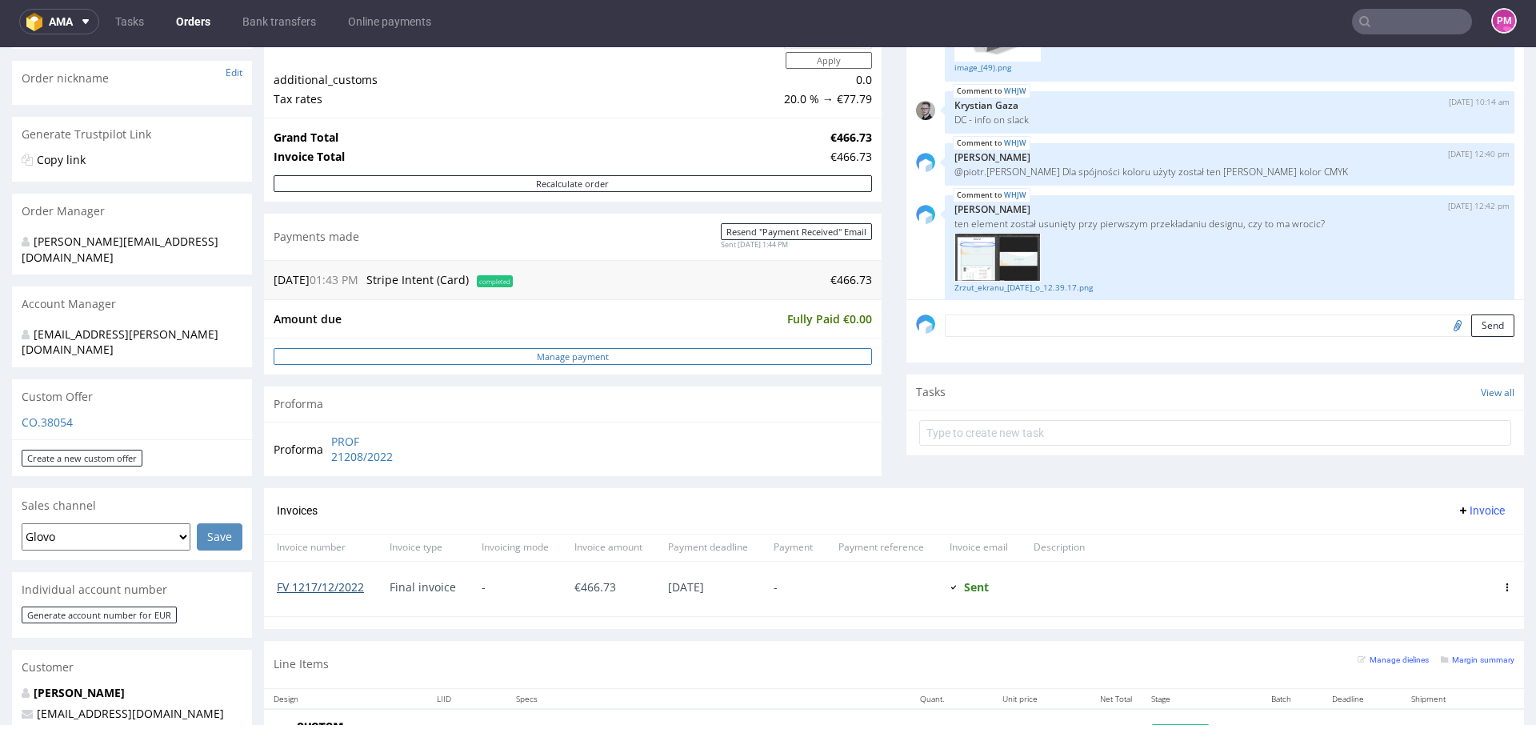
scroll to position [240, 0]
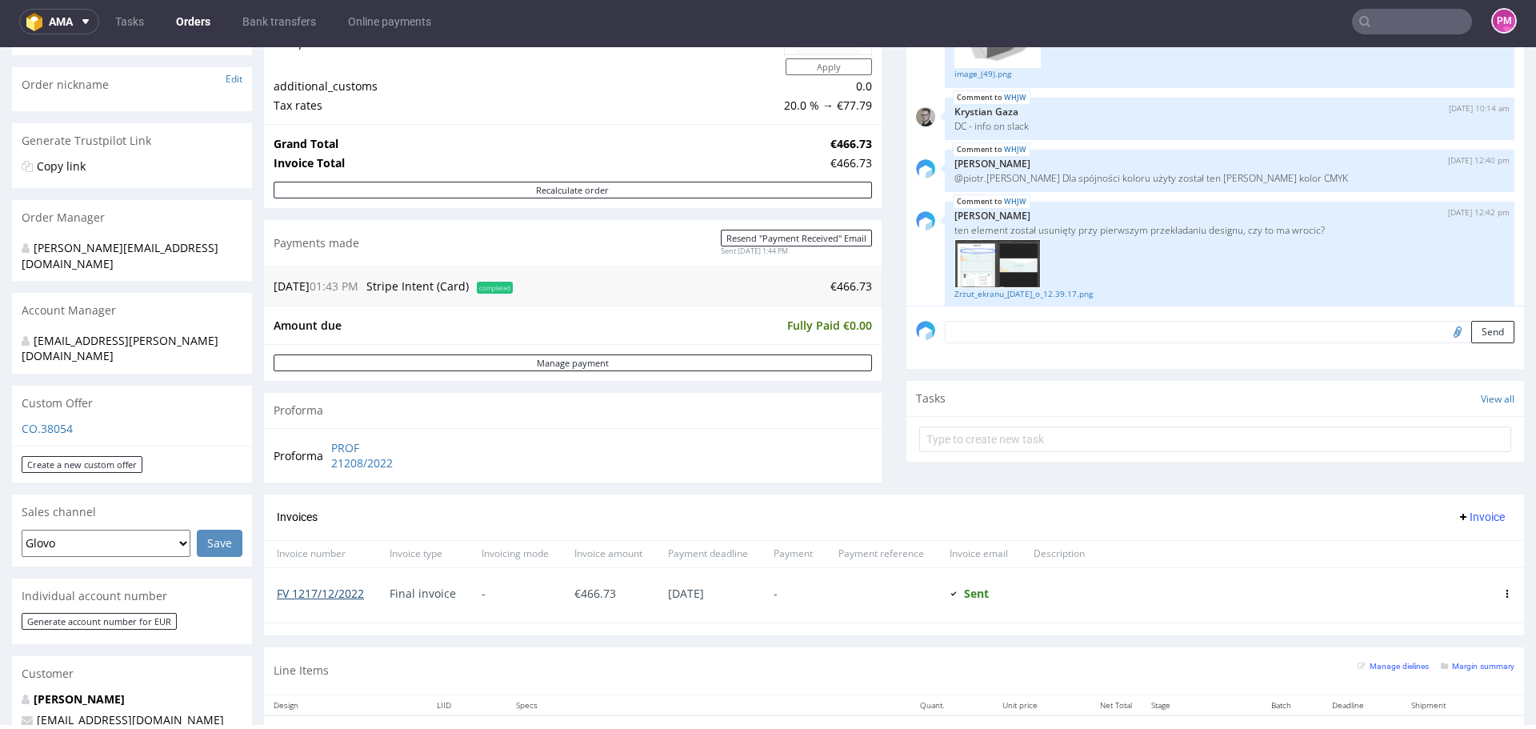
type input "poupon"
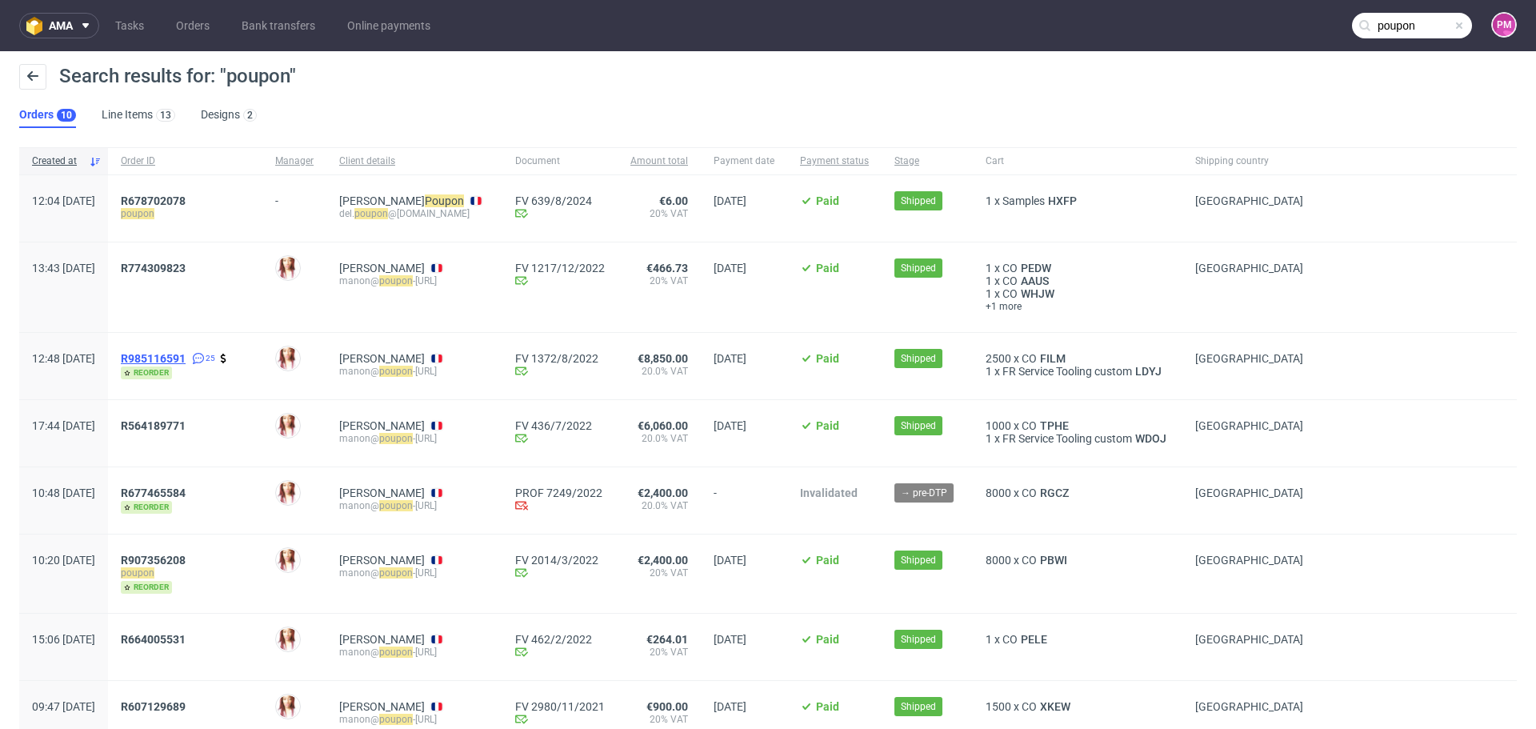
click at [186, 354] on span "R985116591" at bounding box center [153, 358] width 65 height 13
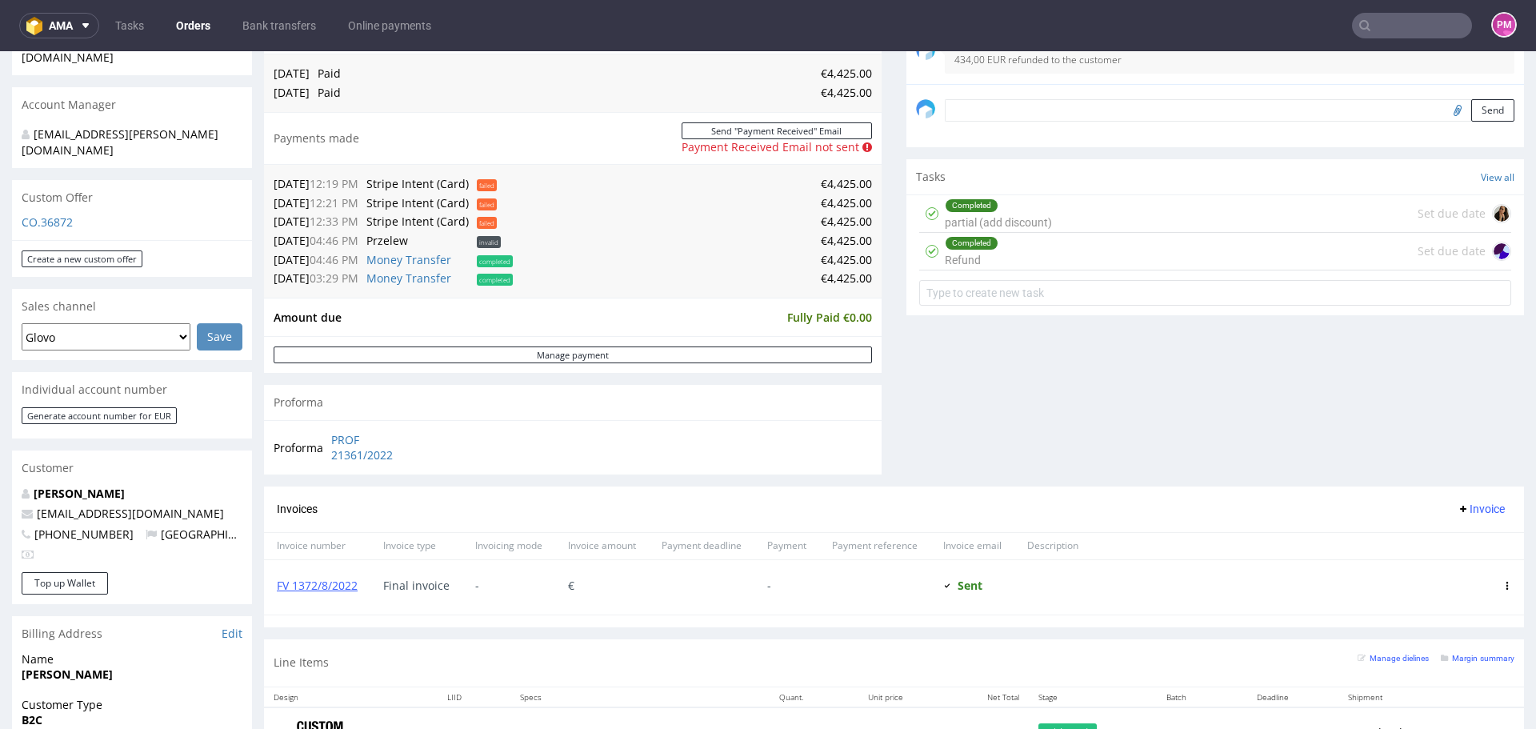
scroll to position [480, 0]
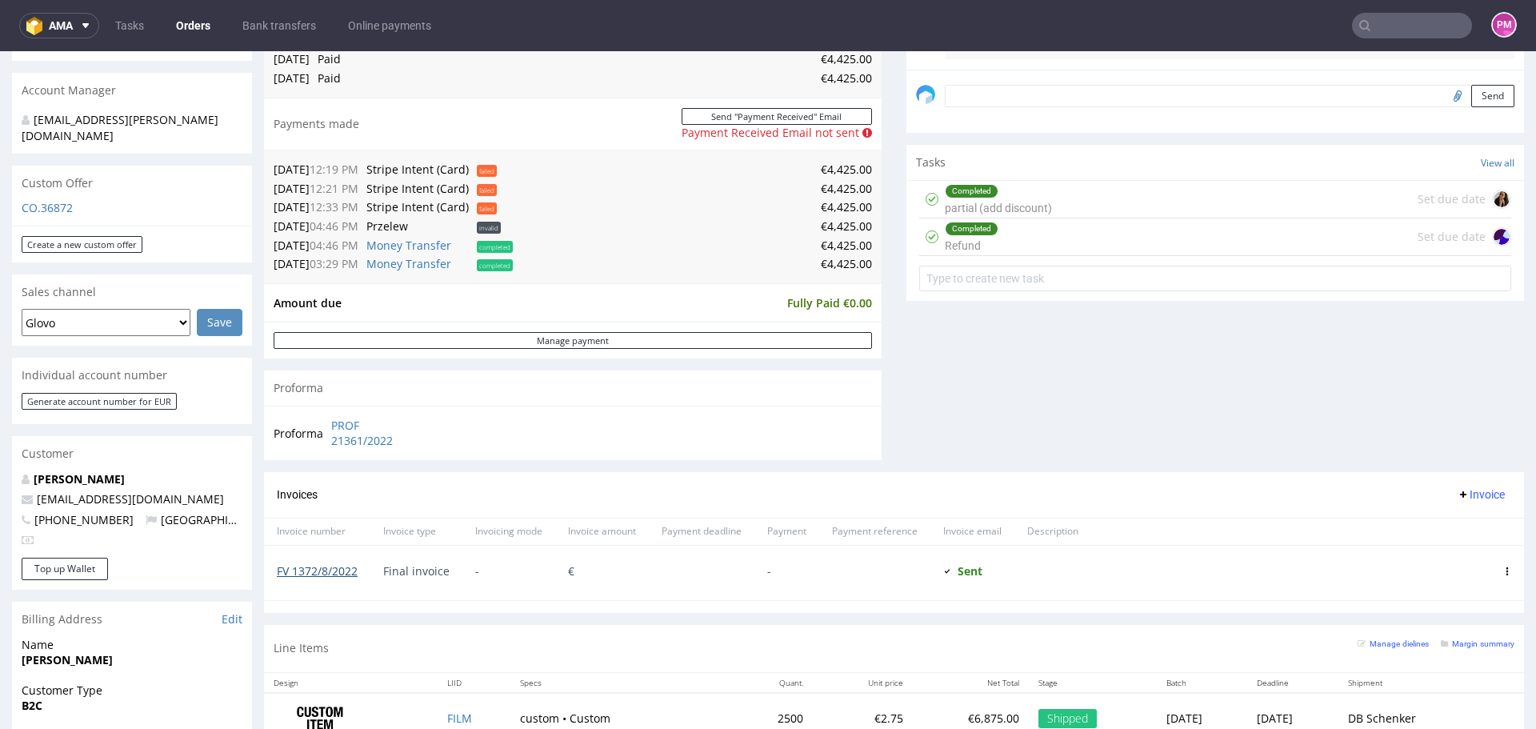
click at [294, 576] on link "FV 1372/8/2022" at bounding box center [317, 570] width 81 height 15
click at [1387, 21] on input "text" at bounding box center [1412, 26] width 120 height 26
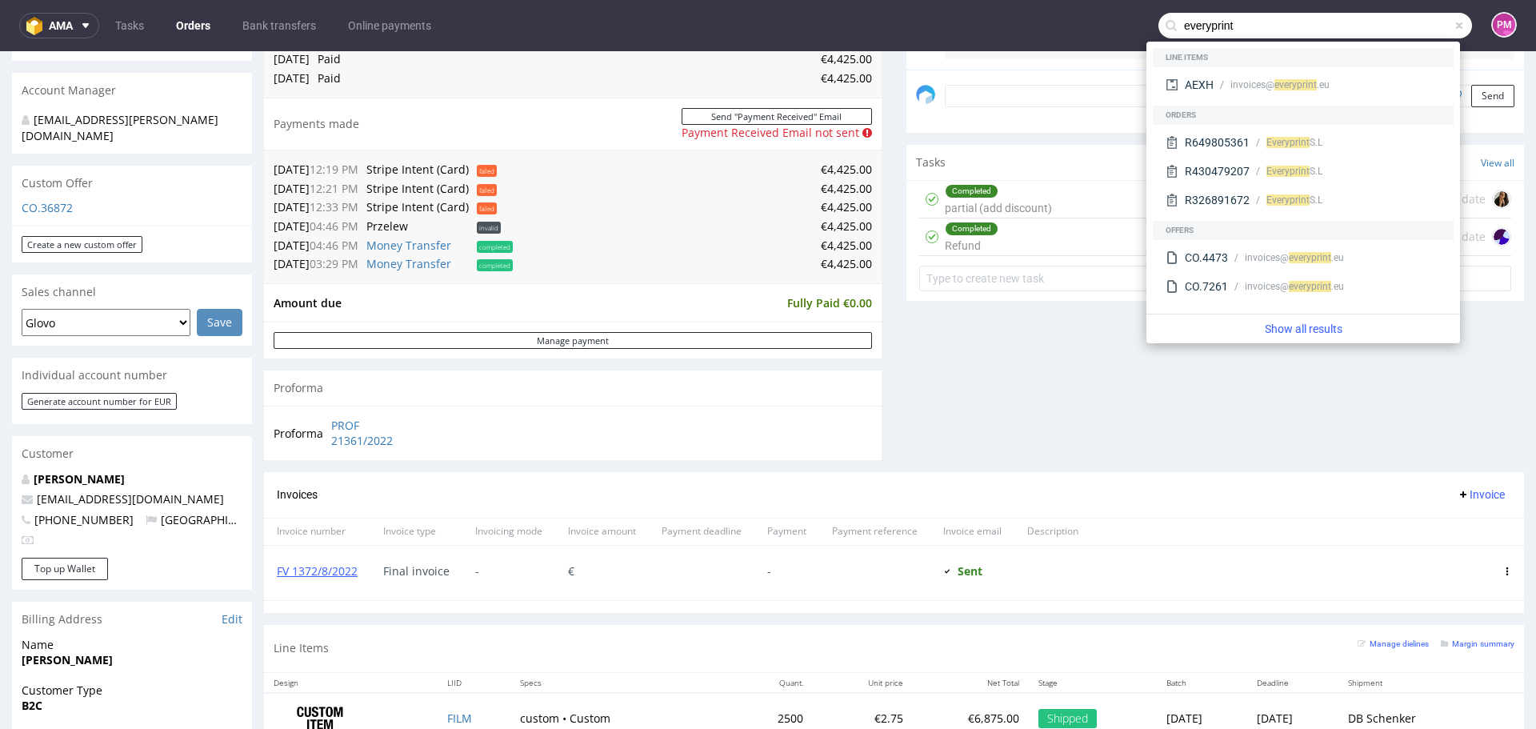
type input "everyprint"
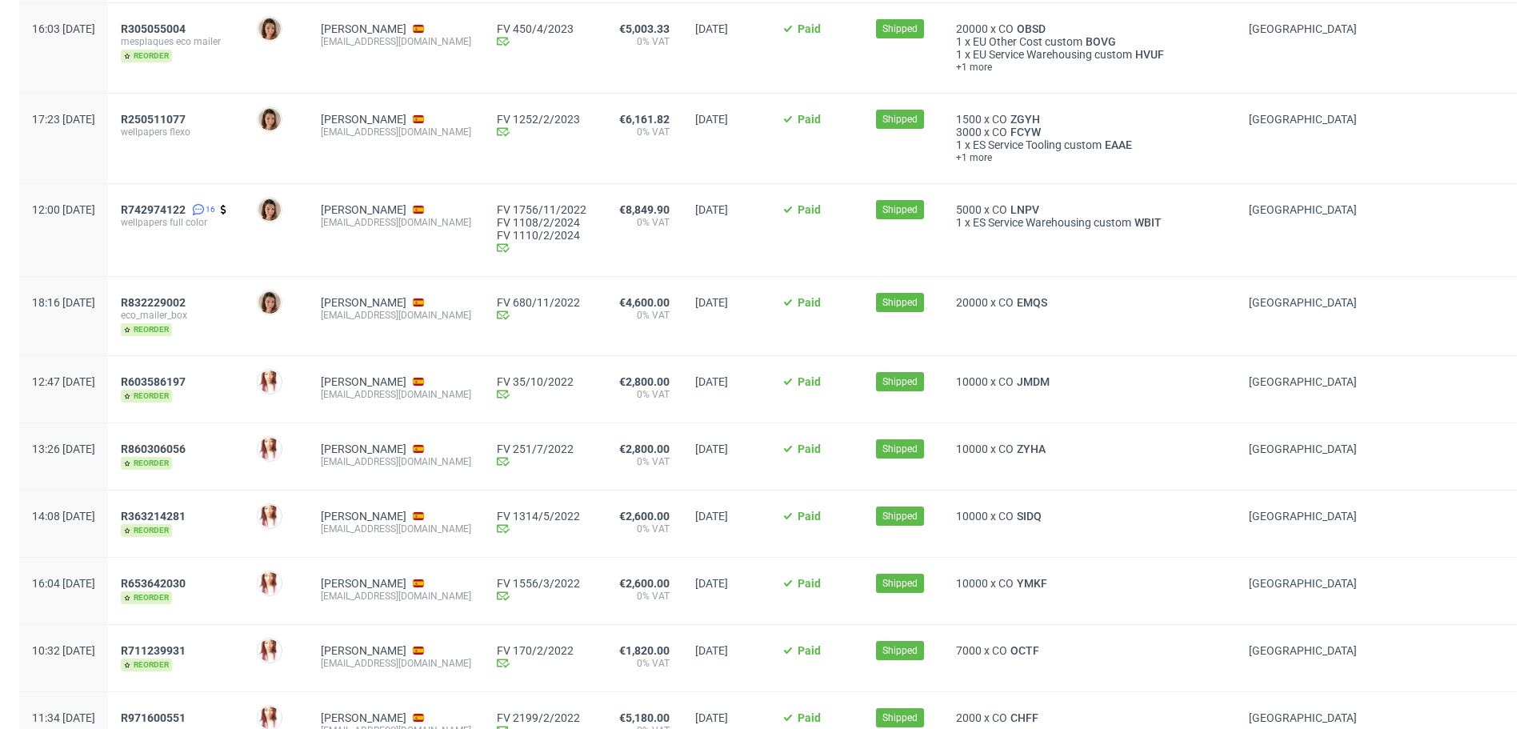
scroll to position [1440, 0]
